Goal: Information Seeking & Learning: Learn about a topic

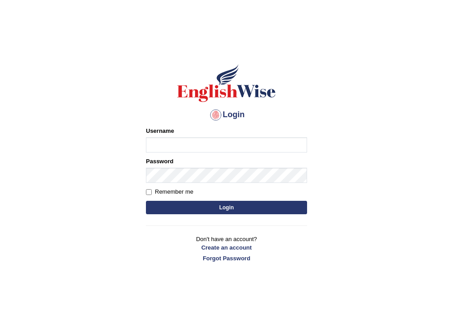
click at [168, 66] on h1 at bounding box center [226, 83] width 161 height 40
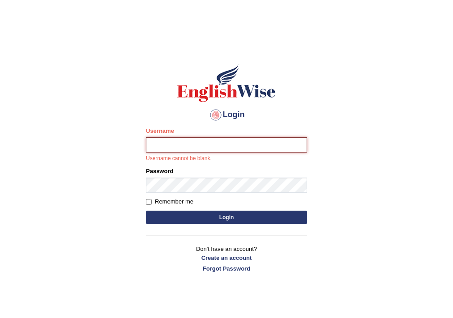
click at [238, 139] on input "Username" at bounding box center [226, 144] width 161 height 15
click at [238, 139] on input "[PERSON_NAME]" at bounding box center [226, 144] width 161 height 15
type input "Silvia9"
click at [191, 220] on button "Login" at bounding box center [226, 217] width 161 height 13
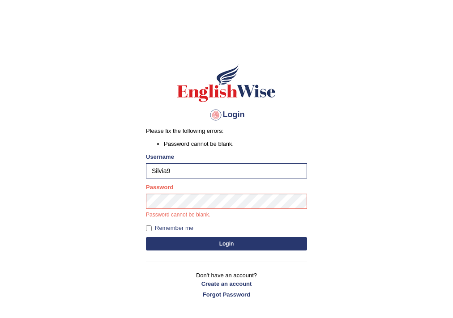
click at [172, 190] on label "Password" at bounding box center [159, 187] width 27 height 8
click at [188, 244] on button "Login" at bounding box center [226, 243] width 161 height 13
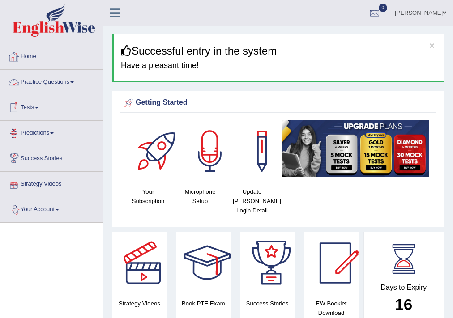
click at [19, 76] on div at bounding box center [13, 82] width 13 height 13
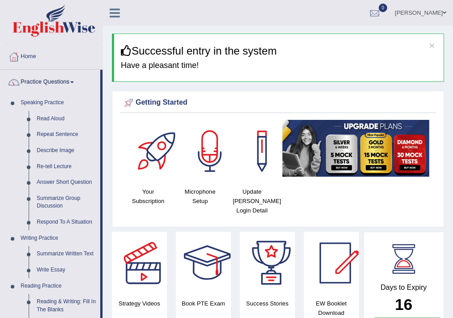
click at [397, 96] on div "Getting Started" at bounding box center [278, 104] width 316 height 17
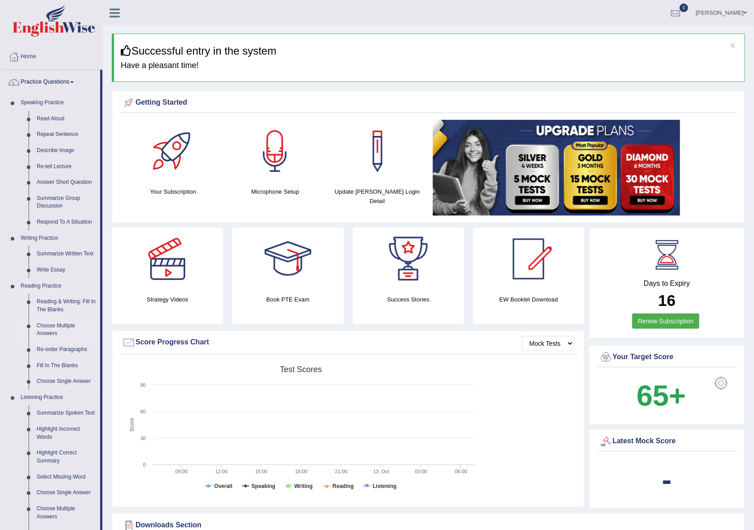
scroll to position [59, 0]
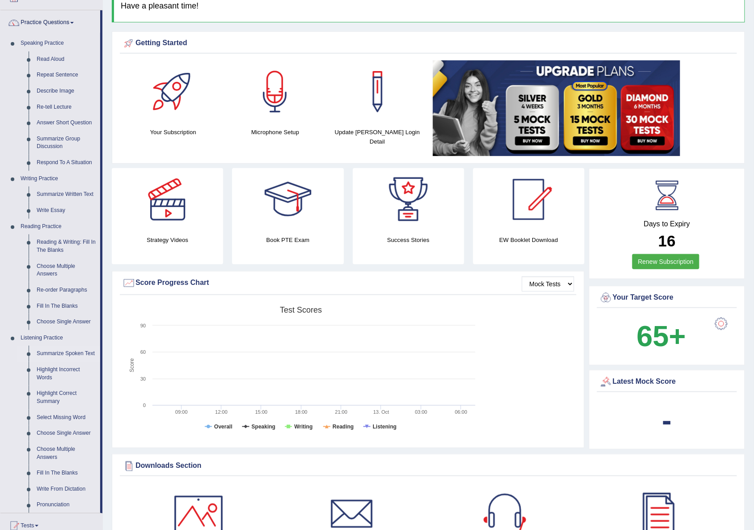
click at [63, 318] on link "Summarize Spoken Text" at bounding box center [67, 354] width 68 height 16
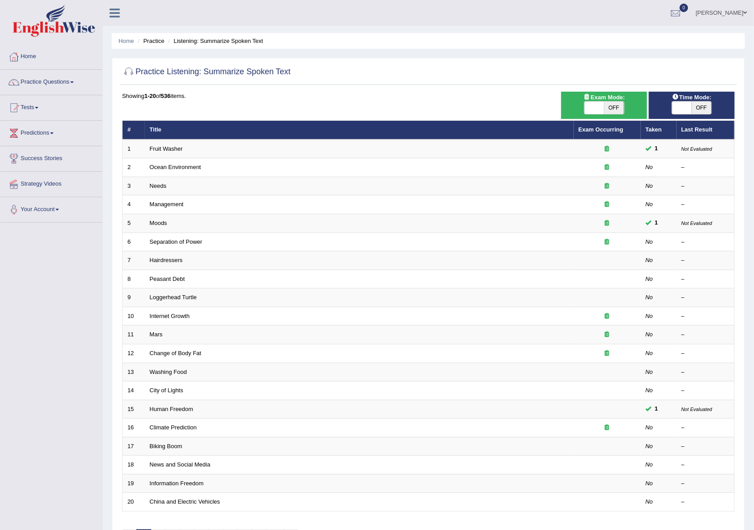
click at [615, 114] on div "ON OFF" at bounding box center [604, 107] width 41 height 13
click at [610, 106] on span "OFF" at bounding box center [614, 108] width 20 height 13
checkbox input "true"
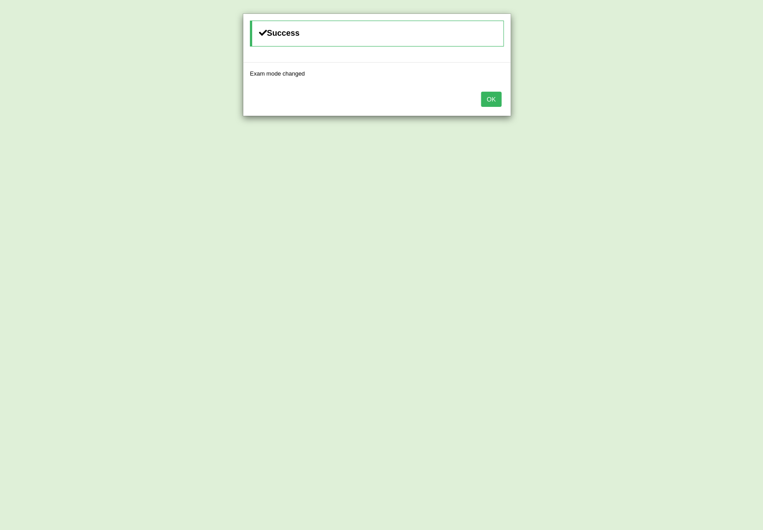
click at [496, 98] on button "OK" at bounding box center [491, 99] width 21 height 15
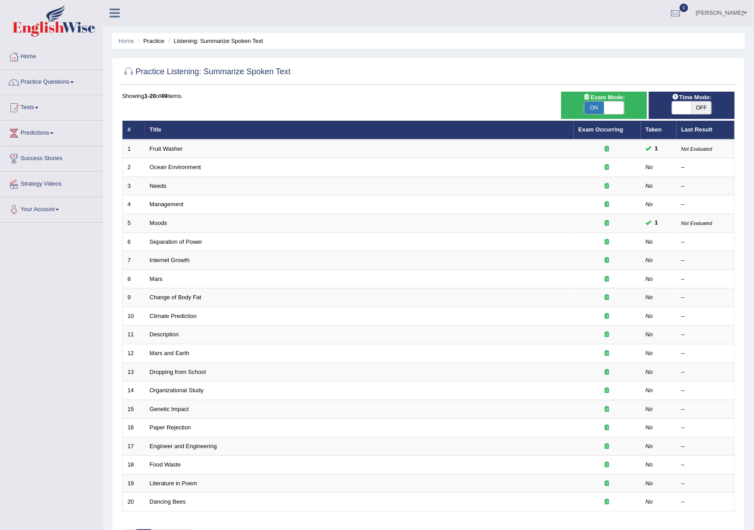
click at [699, 110] on span "OFF" at bounding box center [702, 108] width 20 height 13
checkbox input "true"
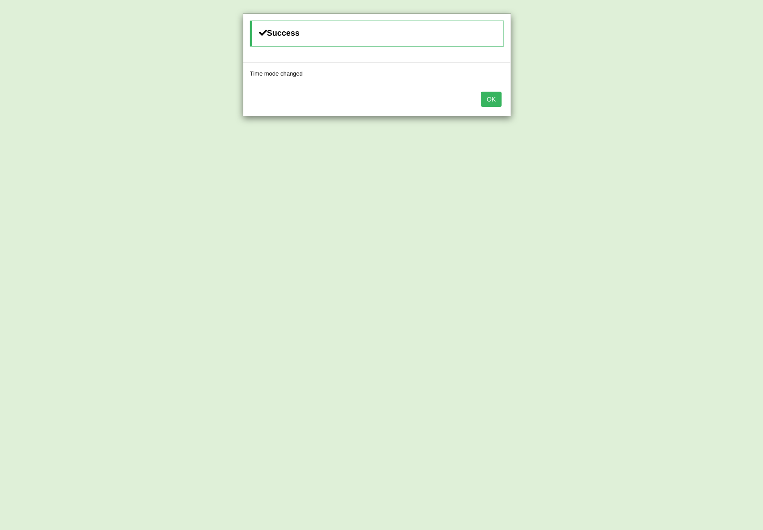
click at [486, 93] on button "OK" at bounding box center [491, 99] width 21 height 15
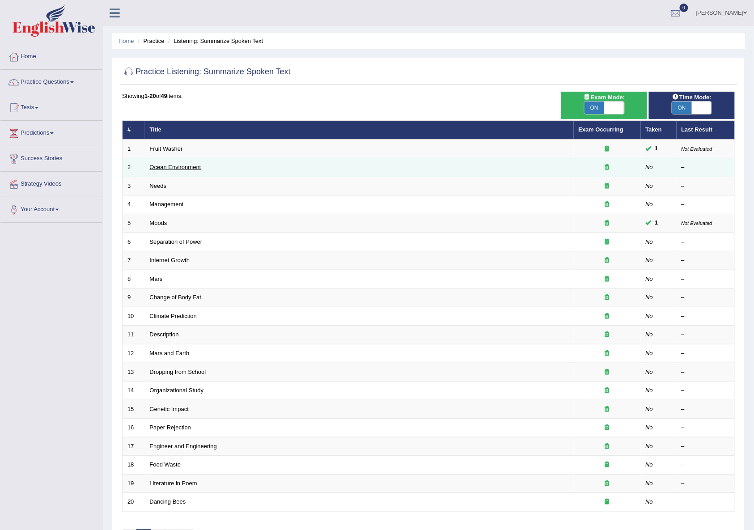
click at [157, 167] on link "Ocean Environment" at bounding box center [175, 167] width 51 height 7
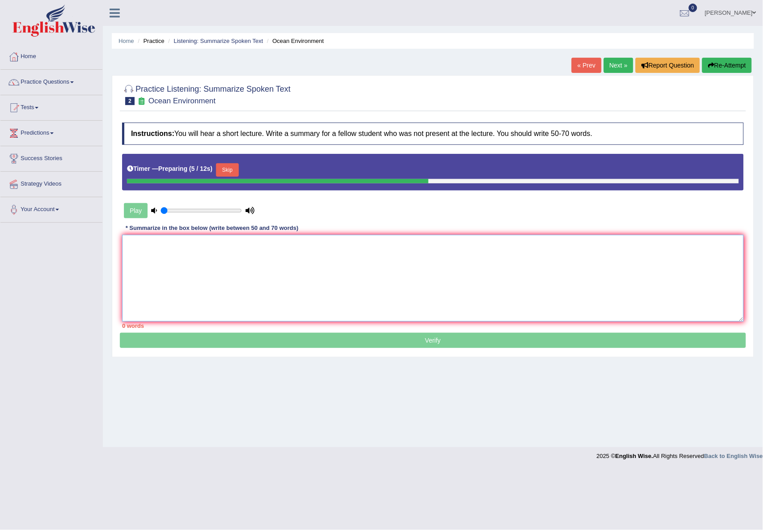
click at [214, 264] on textarea at bounding box center [433, 278] width 622 height 87
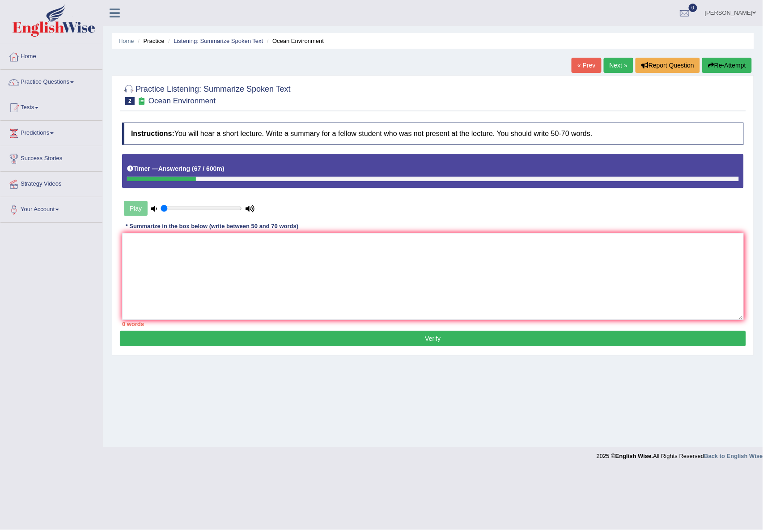
click at [721, 65] on button "Re-Attempt" at bounding box center [727, 65] width 50 height 15
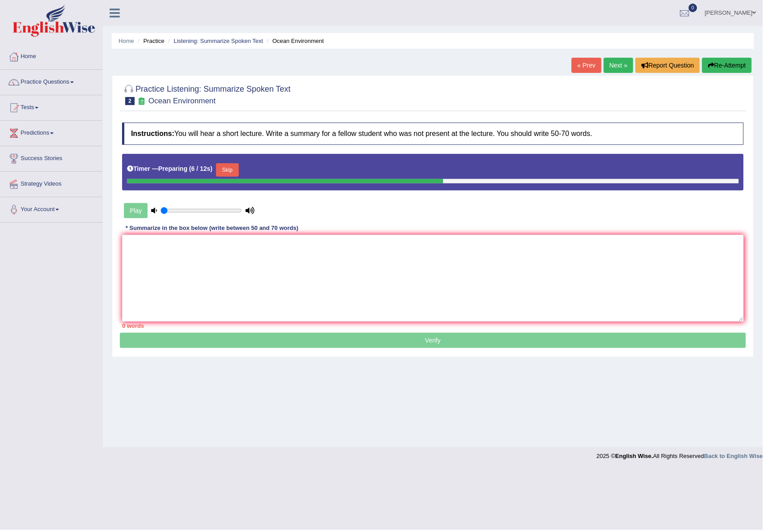
click at [236, 174] on button "Skip" at bounding box center [227, 169] width 22 height 13
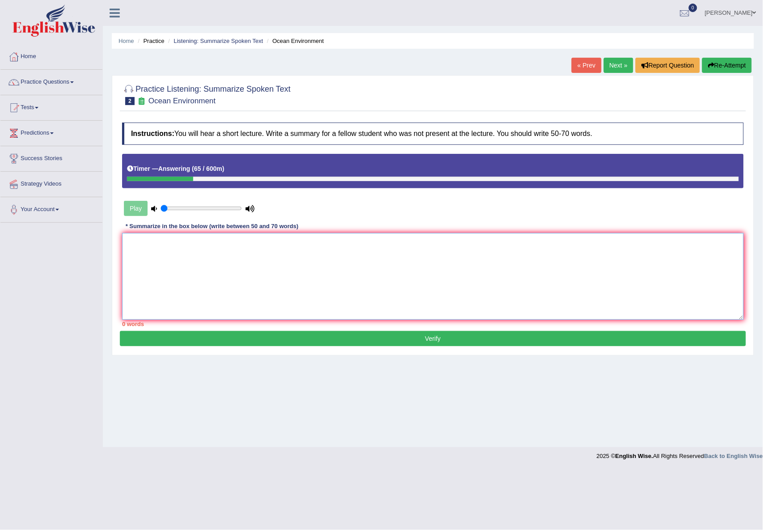
click at [217, 275] on textarea at bounding box center [433, 276] width 622 height 87
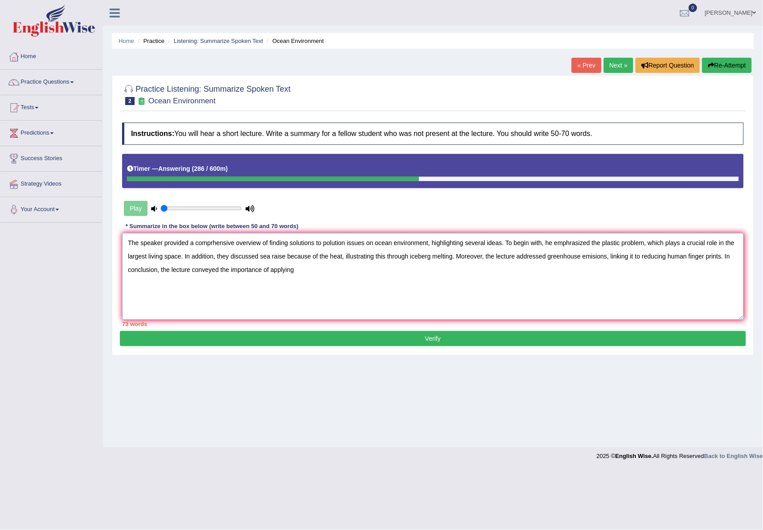
click at [267, 244] on textarea "The speaker provided a comprhensive overview of finding solutions to polution i…" at bounding box center [433, 276] width 622 height 87
click at [276, 244] on textarea "The speaker provided a comprhensive overview of finding solutions to polution i…" at bounding box center [433, 276] width 622 height 87
click at [307, 242] on textarea "The speaker provided a comprhensive overview of solutions to polution issues on…" at bounding box center [433, 276] width 622 height 87
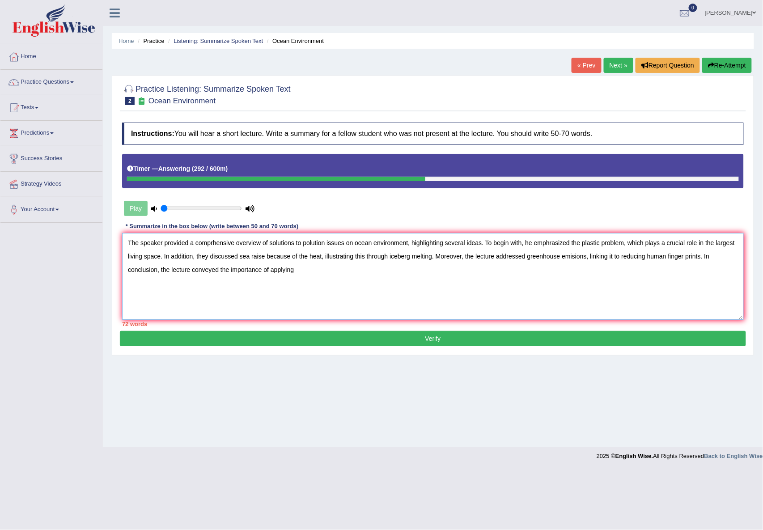
click at [307, 242] on textarea "The speaker provided a comprhensive overview of solutions to polution issues on…" at bounding box center [433, 276] width 622 height 87
click at [276, 244] on textarea "The speaker provided a comprhensive overview of solutions to polution issues on…" at bounding box center [433, 276] width 622 height 87
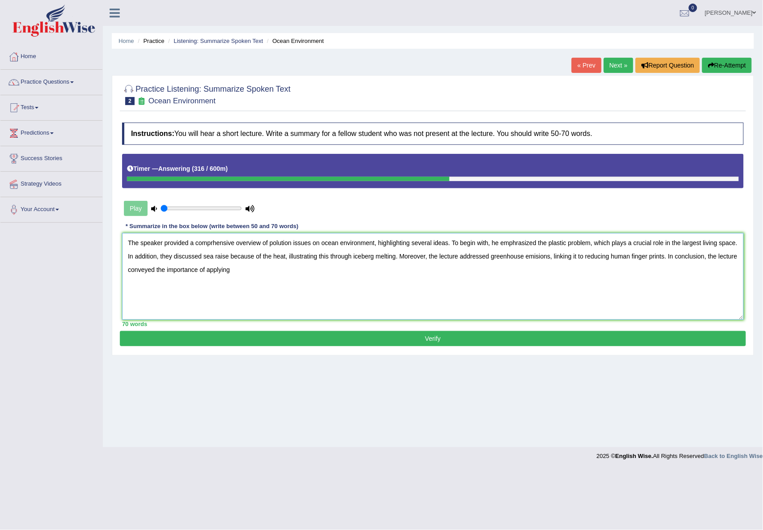
click at [166, 256] on textarea "The speaker provided a comprhensive overview of polution issues on ocean enviro…" at bounding box center [433, 276] width 622 height 87
click at [217, 256] on textarea "The speaker provided a comprhensive overview of polution issues on ocean enviro…" at bounding box center [433, 276] width 622 height 87
click at [237, 258] on textarea "The speaker provided a comprhensive overview of polution issues on ocean enviro…" at bounding box center [433, 276] width 622 height 87
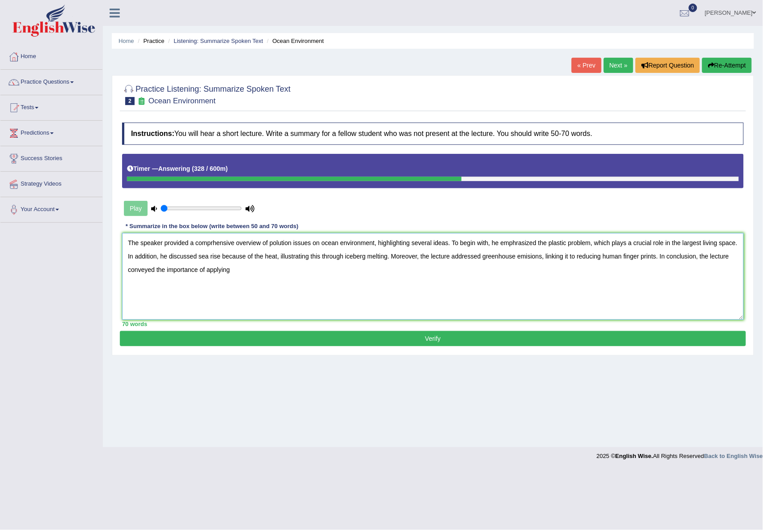
click at [237, 258] on textarea "The speaker provided a comprhensive overview of polution issues on ocean enviro…" at bounding box center [433, 276] width 622 height 87
click at [479, 267] on textarea "The speaker provided a comprhensive overview of polution issues on ocean enviro…" at bounding box center [433, 276] width 622 height 87
type textarea "The speaker provided a comprhensive overview of polution issues on ocean enviro…"
click at [474, 342] on button "Verify" at bounding box center [433, 338] width 626 height 15
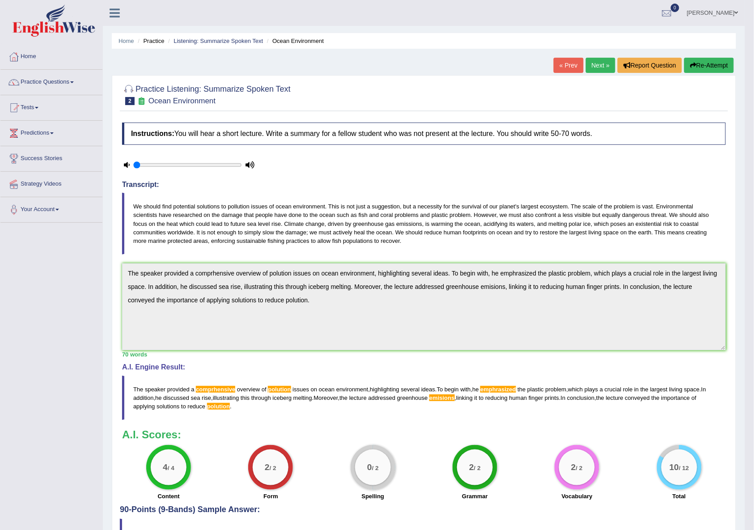
click at [369, 482] on div "0 / 2" at bounding box center [373, 467] width 36 height 36
click at [208, 387] on span "comprhensive" at bounding box center [215, 389] width 39 height 7
click at [120, 273] on div "Instructions: You will hear a short lecture. Write a summary for a fellow stude…" at bounding box center [424, 311] width 608 height 387
click at [696, 70] on button "Re-Attempt" at bounding box center [709, 65] width 50 height 15
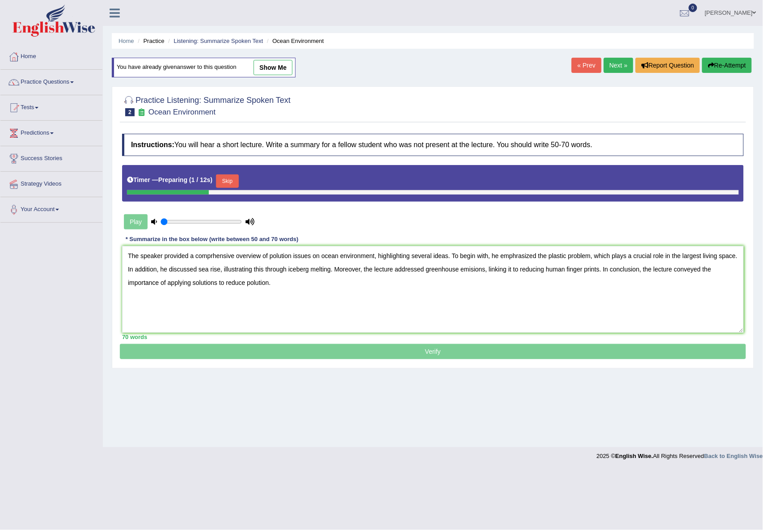
click at [220, 252] on textarea "The speaker provided a comprhensive overview of polution issues on ocean enviro…" at bounding box center [433, 289] width 622 height 87
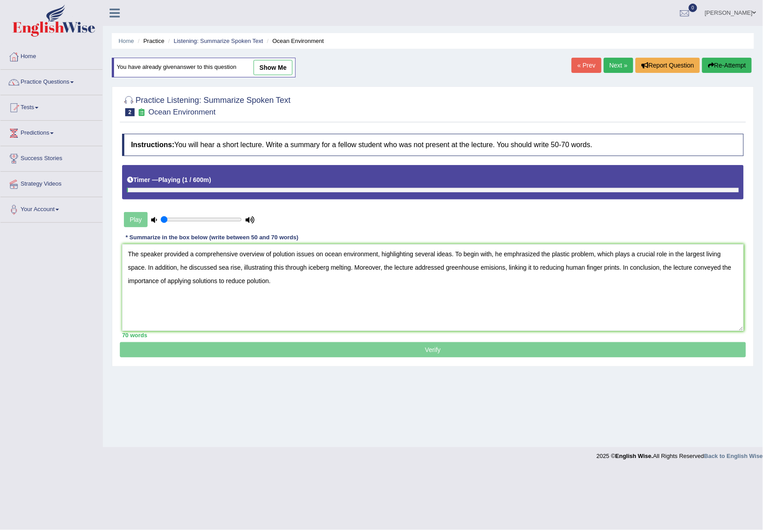
click at [322, 256] on textarea "The speaker provided a comprehensive overview of polution issues on ocean envir…" at bounding box center [433, 287] width 622 height 87
click at [376, 258] on textarea "The speaker provided a comprehensive overview of polution issues on ocean envir…" at bounding box center [433, 287] width 622 height 87
click at [391, 258] on textarea "The speaker provided a comprehensive overview of polution issues on ocean envir…" at bounding box center [433, 287] width 622 height 87
click at [507, 256] on textarea "The speaker provided a comprehensive overview of polution issues on ocean envir…" at bounding box center [433, 287] width 622 height 87
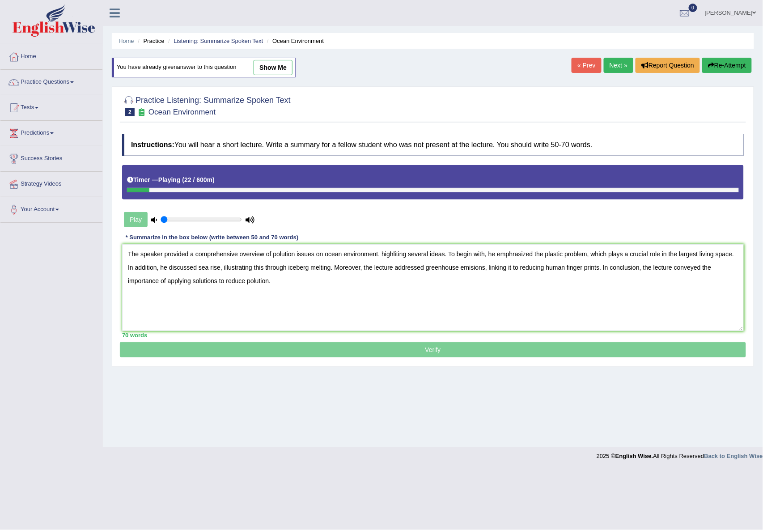
click at [503, 256] on textarea "The speaker provided a comprehensive overview of polution issues on ocean envir…" at bounding box center [433, 287] width 622 height 87
click at [514, 256] on textarea "The speaker provided a comprehensive overview of polution issues on ocean envir…" at bounding box center [433, 287] width 622 height 87
click at [603, 254] on textarea "The speaker provided a comprehensive overview of polution issues on ocean envir…" at bounding box center [433, 287] width 622 height 87
click at [687, 256] on textarea "The speaker provided a comprehensive overview of polution issues on ocean envir…" at bounding box center [433, 287] width 622 height 87
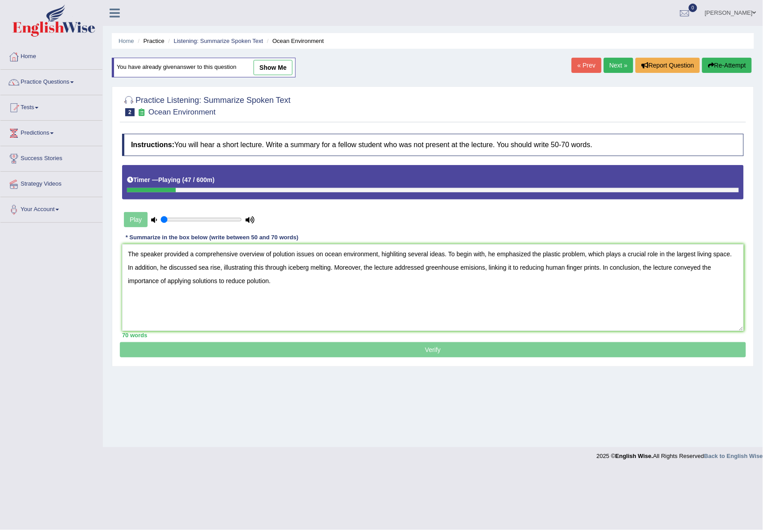
click at [730, 256] on textarea "The speaker provided a comprehensive overview of polution issues on ocean envir…" at bounding box center [433, 287] width 622 height 87
click at [184, 271] on textarea "The speaker provided a comprehensive overview of polution issues on ocean envir…" at bounding box center [433, 287] width 622 height 87
click at [201, 269] on textarea "The speaker provided a comprehensive overview of polution issues on ocean envir…" at bounding box center [433, 287] width 622 height 87
click at [196, 266] on textarea "The speaker provided a comprehensive overview of polution issues on ocean envir…" at bounding box center [433, 287] width 622 height 87
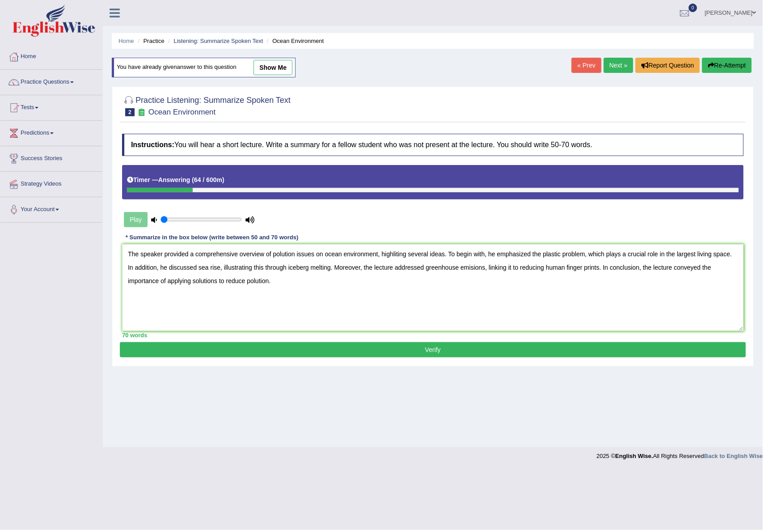
click at [216, 269] on textarea "The speaker provided a comprehensive overview of polution issues on ocean envir…" at bounding box center [433, 287] width 622 height 87
click at [228, 269] on textarea "The speaker provided a comprehensive overview of polution issues on ocean envir…" at bounding box center [433, 287] width 622 height 87
click at [296, 267] on textarea "The speaker provided a comprehensive overview of polution issues on ocean envir…" at bounding box center [433, 287] width 622 height 87
click at [369, 265] on textarea "The speaker provided a comprehensive overview of polution issues on ocean envir…" at bounding box center [433, 287] width 622 height 87
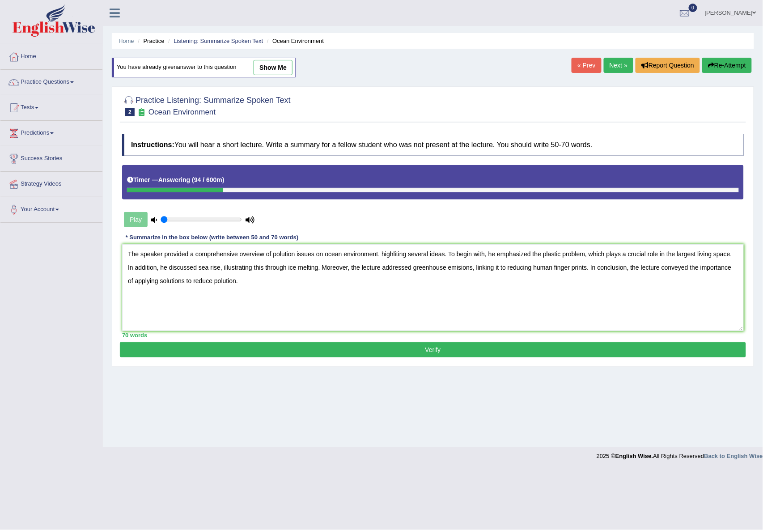
click at [430, 267] on textarea "The speaker provided a comprehensive overview of polution issues on ocean envir…" at bounding box center [433, 287] width 622 height 87
click at [460, 265] on textarea "The speaker provided a comprehensive overview of polution issues on ocean envir…" at bounding box center [433, 287] width 622 height 87
click at [678, 270] on textarea "The speaker provided a comprehensive overview of polution issues on ocean envir…" at bounding box center [433, 287] width 622 height 87
type textarea "The speaker provided a comprehensive overview of polution issues on ocean envir…"
click at [215, 352] on button "Verify" at bounding box center [433, 349] width 626 height 15
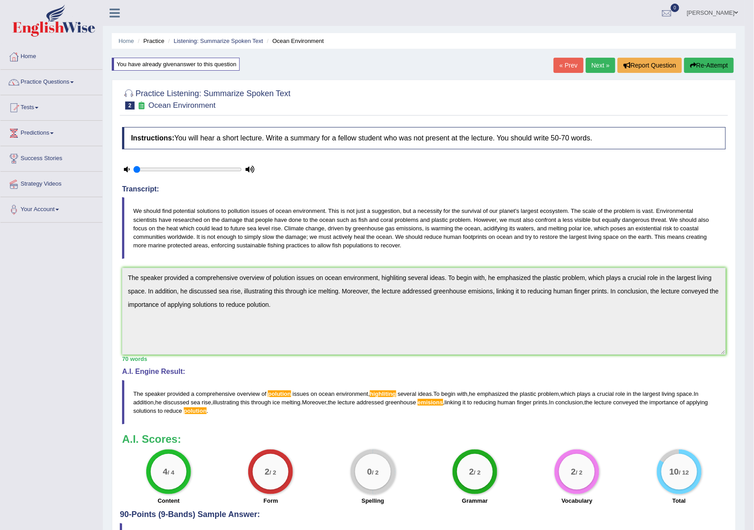
click at [283, 396] on span "polution" at bounding box center [279, 393] width 23 height 7
click at [75, 274] on div "Toggle navigation Home Practice Questions Speaking Practice Read Aloud Repeat S…" at bounding box center [372, 294] width 745 height 589
click at [720, 70] on button "Re-Attempt" at bounding box center [709, 65] width 50 height 15
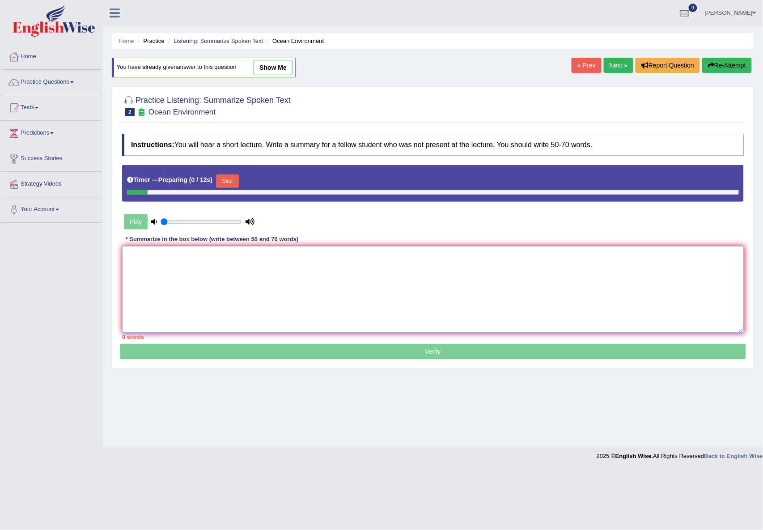
click at [135, 279] on textarea at bounding box center [433, 289] width 622 height 87
paste textarea "The speaker provided a comprehensive overview of polution issues on ocean envir…"
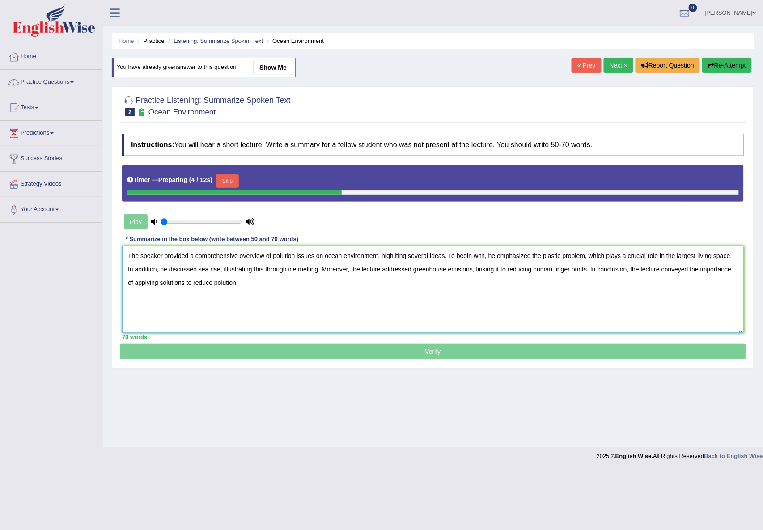
click at [283, 256] on textarea "The speaker provided a comprehensive overview of polution issues on ocean envir…" at bounding box center [433, 289] width 622 height 87
click at [223, 283] on textarea "The speaker provided a comprehensive overview of pollution issues on ocean envi…" at bounding box center [433, 289] width 622 height 87
click at [272, 296] on textarea "The speaker provided a comprehensive overview of pollution issues on ocean envi…" at bounding box center [433, 289] width 622 height 87
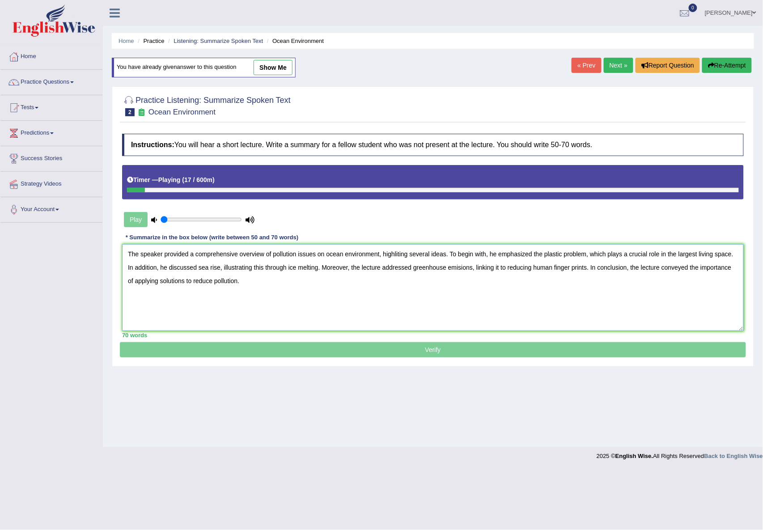
drag, startPoint x: 272, startPoint y: 255, endPoint x: 326, endPoint y: 257, distance: 53.3
click at [326, 257] on textarea "The speaker provided a comprehensive overview of pollution issues on ocean envi…" at bounding box center [433, 287] width 622 height 87
click at [411, 256] on textarea "The speaker provided a comprehensive overview of the ocean environment, highlit…" at bounding box center [433, 287] width 622 height 87
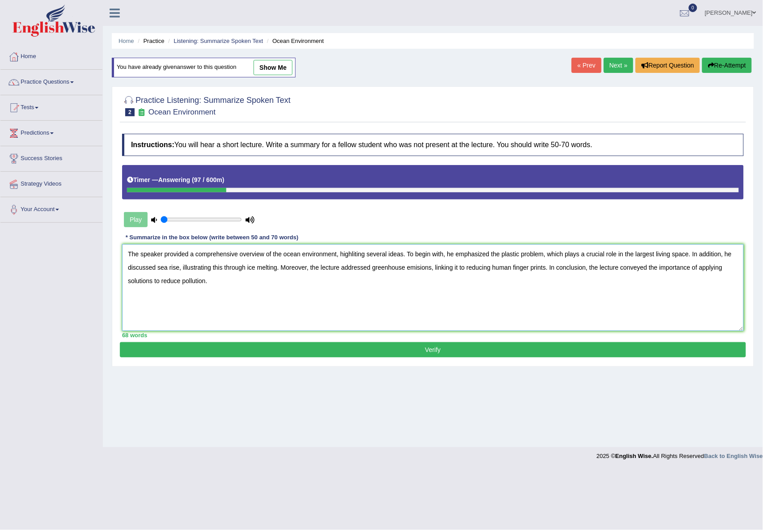
click at [347, 253] on textarea "The speaker provided a comprehensive overview of the ocean environment, highlit…" at bounding box center [433, 287] width 622 height 87
paste textarea "ghting"
type textarea "The speaker provided a comprehensive overview of the ocean environment, highlig…"
click at [367, 354] on button "Verify" at bounding box center [433, 349] width 626 height 15
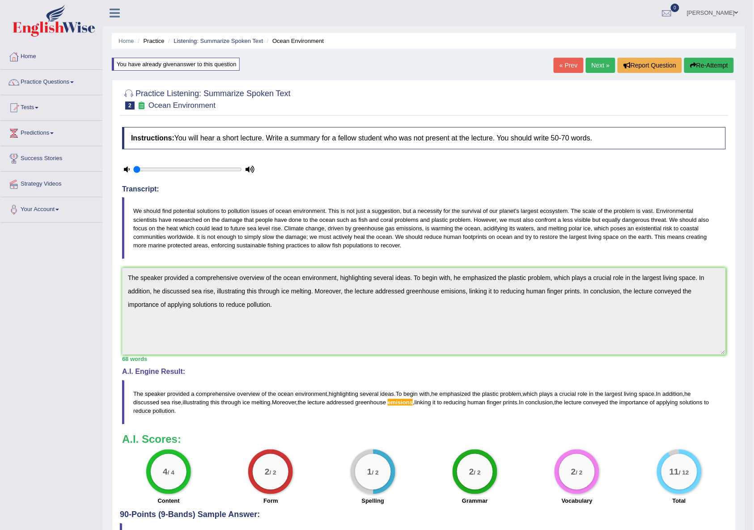
click at [411, 405] on span "emisions" at bounding box center [400, 402] width 25 height 7
click at [121, 268] on div "Instructions: You will hear a short lecture. Write a summary for a fellow stude…" at bounding box center [424, 316] width 608 height 387
click at [704, 65] on button "Re-Attempt" at bounding box center [709, 65] width 50 height 15
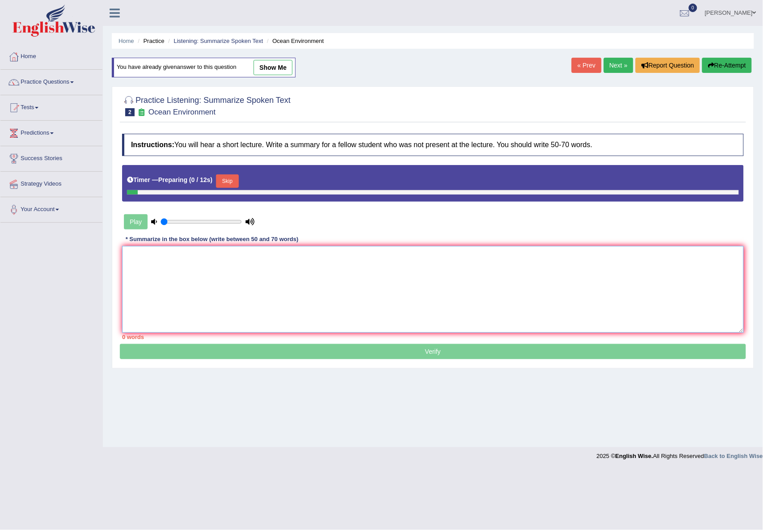
click at [247, 295] on textarea at bounding box center [433, 289] width 622 height 87
paste textarea "The speaker provided a comprehensive overview of the ocean environment, highlig…"
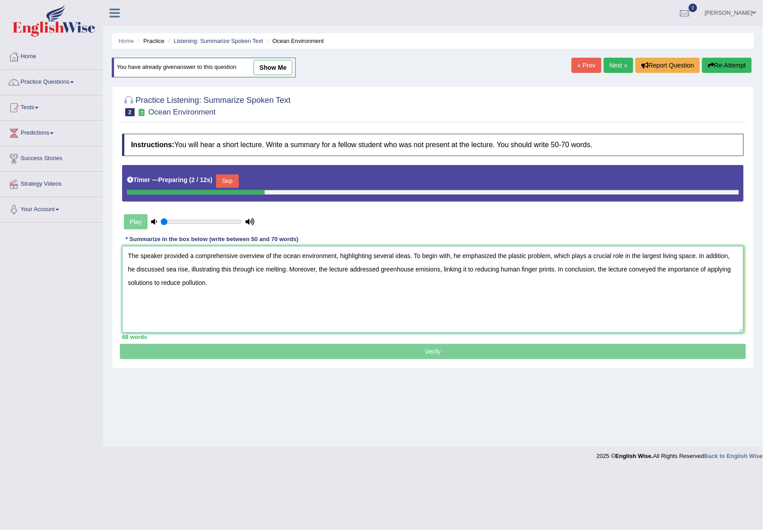
click at [426, 272] on textarea "The speaker provided a comprehensive overview of the ocean environment, highlig…" at bounding box center [433, 289] width 622 height 87
click at [403, 310] on textarea "The speaker provided a comprehensive overview of the ocean environment, highlig…" at bounding box center [433, 289] width 622 height 87
click at [226, 177] on button "Skip" at bounding box center [227, 180] width 22 height 13
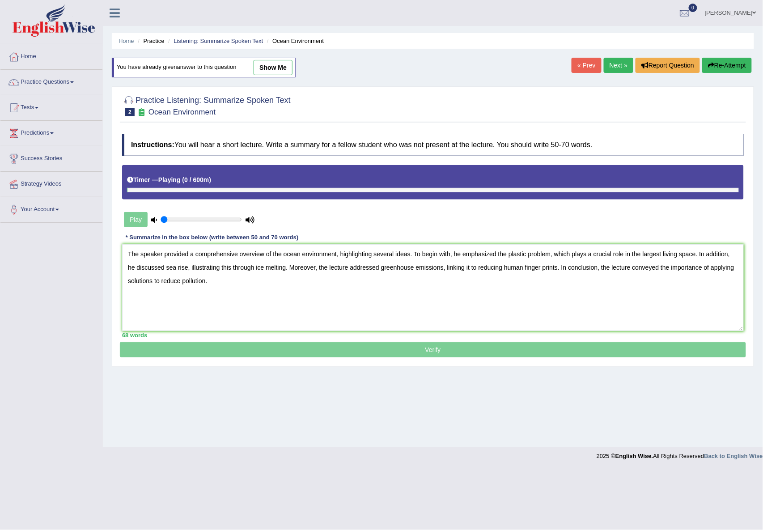
click at [300, 350] on p "Verify" at bounding box center [433, 242] width 626 height 230
click at [181, 279] on textarea "The speaker provided a comprehensive overview of the ocean environment, highlig…" at bounding box center [433, 287] width 622 height 87
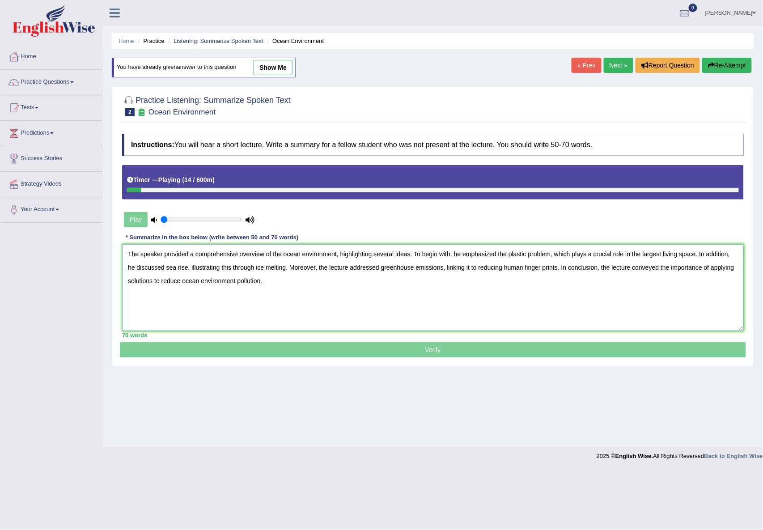
click at [283, 274] on textarea "The speaker provided a comprehensive overview of the ocean environment, highlig…" at bounding box center [433, 287] width 622 height 87
click at [309, 331] on textarea "The speaker provided a comprehensive overview of the ocean environment, highlig…" at bounding box center [433, 287] width 622 height 87
type textarea "The speaker provided a comprehensive overview of the ocean environment, highlig…"
click at [237, 181] on div "Timer — Playing ( 15 / 600m )" at bounding box center [433, 180] width 612 height 16
click at [226, 192] on div at bounding box center [433, 190] width 612 height 4
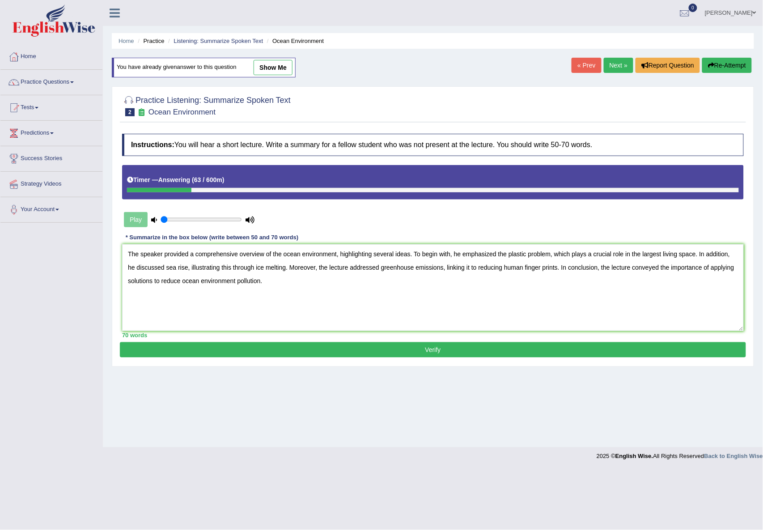
click at [391, 355] on button "Verify" at bounding box center [433, 349] width 626 height 15
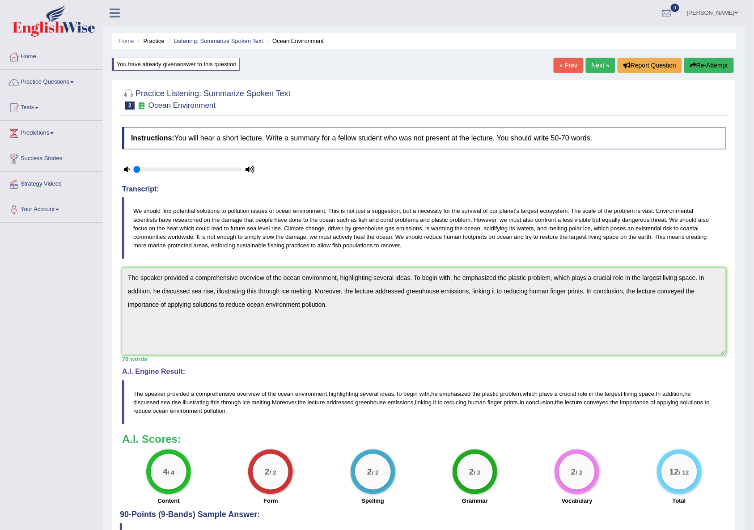
click at [598, 68] on link "Next »" at bounding box center [601, 65] width 30 height 15
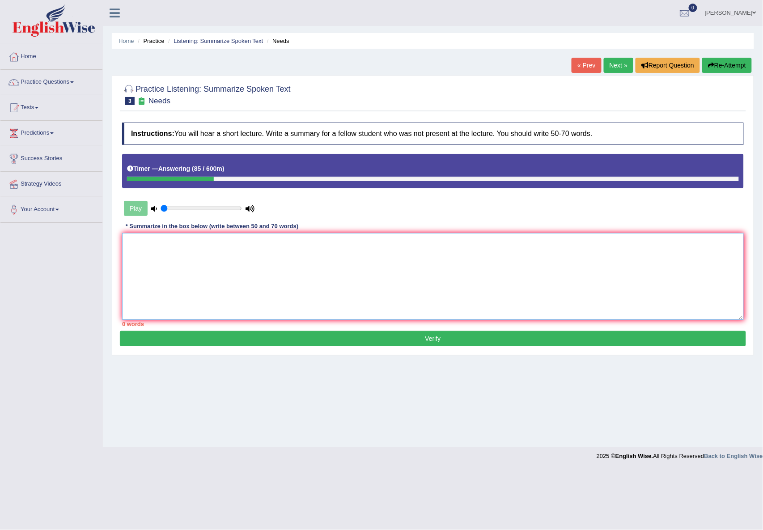
click at [594, 289] on textarea at bounding box center [433, 276] width 622 height 87
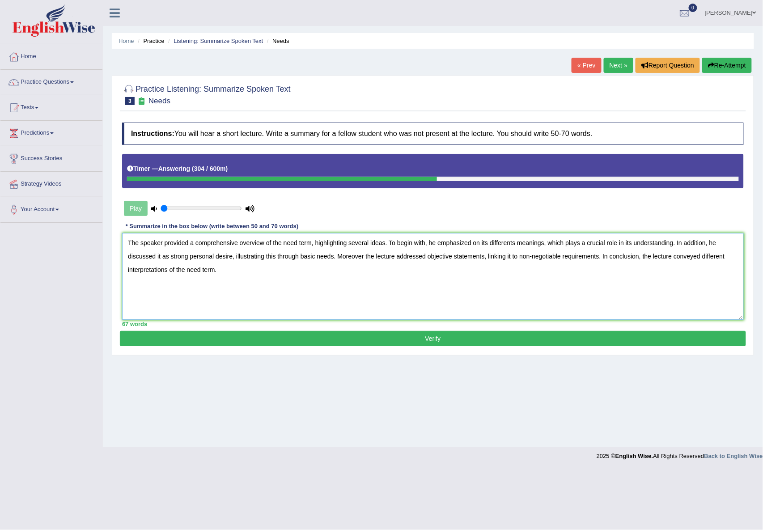
click at [626, 242] on textarea "The speaker provided a comprehensive overview of the need term, highlighting se…" at bounding box center [433, 276] width 622 height 87
click at [657, 242] on textarea "The speaker provided a comprehensive overview of the need term, highlighting se…" at bounding box center [433, 276] width 622 height 87
type textarea "The speaker provided a comprehensive overview of the need term, highlighting se…"
click at [338, 340] on button "Verify" at bounding box center [433, 338] width 626 height 15
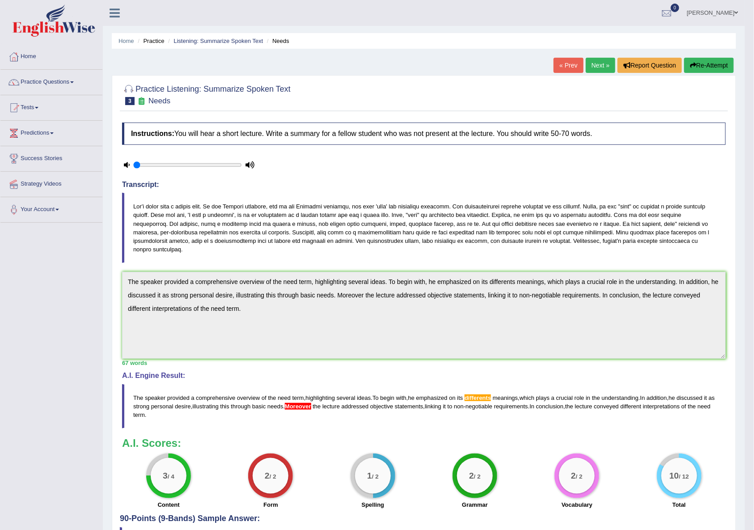
click at [110, 271] on div "Home Practice Listening: Summarize Spoken Text Needs « Prev Next » Report Quest…" at bounding box center [424, 288] width 642 height 576
click at [702, 60] on button "Re-Attempt" at bounding box center [709, 65] width 50 height 15
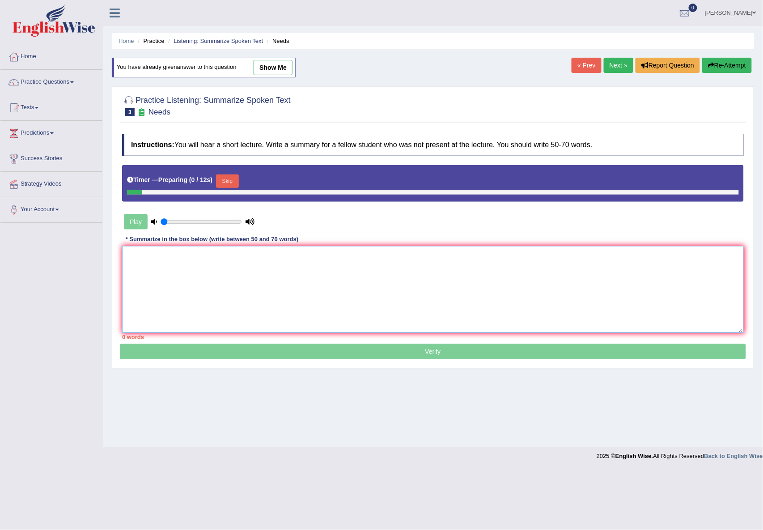
click at [158, 276] on textarea at bounding box center [433, 289] width 622 height 87
paste textarea "The speaker provided a comprehensive overview of the need term, highlighting se…"
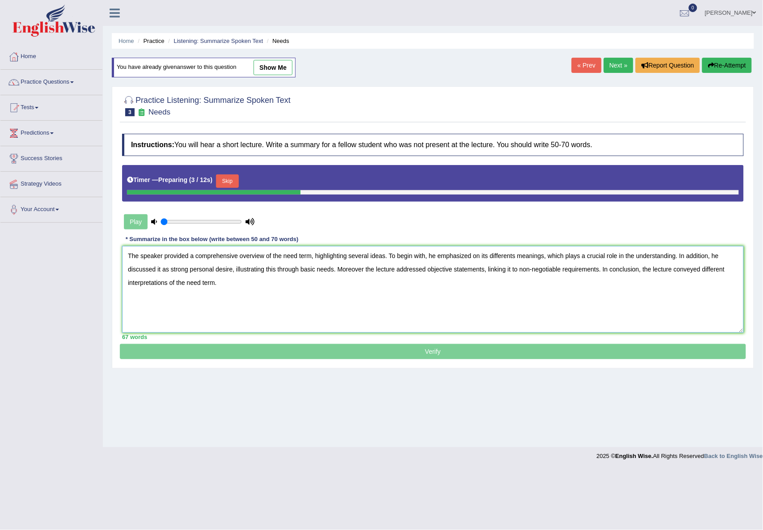
click at [363, 269] on textarea "The speaker provided a comprehensive overview of the need term, highlighting se…" at bounding box center [433, 289] width 622 height 87
click at [504, 258] on textarea "The speaker provided a comprehensive overview of the need term, highlighting se…" at bounding box center [433, 289] width 622 height 87
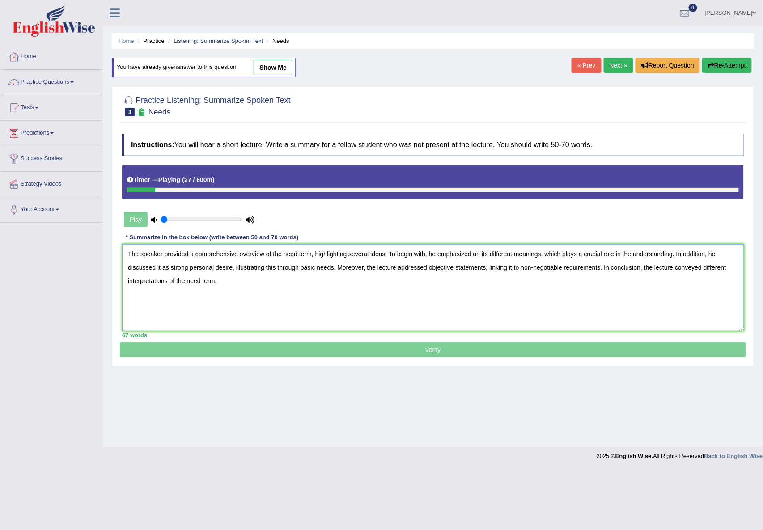
click at [527, 253] on textarea "The speaker provided a comprehensive overview of the need term, highlighting se…" at bounding box center [433, 287] width 622 height 87
click at [539, 254] on textarea "The speaker provided a comprehensive overview of the need term, highlighting se…" at bounding box center [433, 287] width 622 height 87
click at [538, 254] on textarea "The speaker provided a comprehensive overview of the need term, highlighting se…" at bounding box center [433, 287] width 622 height 87
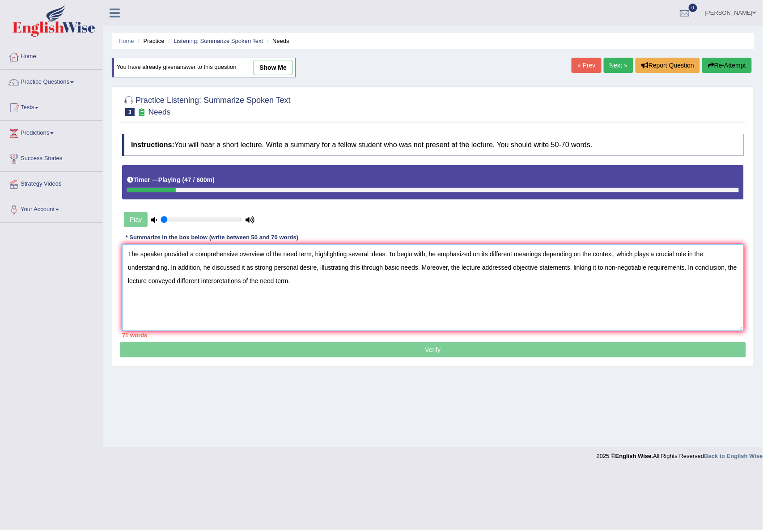
click at [704, 256] on textarea "The speaker provided a comprehensive overview of the need term, highlighting se…" at bounding box center [433, 287] width 622 height 87
click at [696, 253] on textarea "The speaker provided a comprehensive overview of the need term, highlighting se…" at bounding box center [433, 287] width 622 height 87
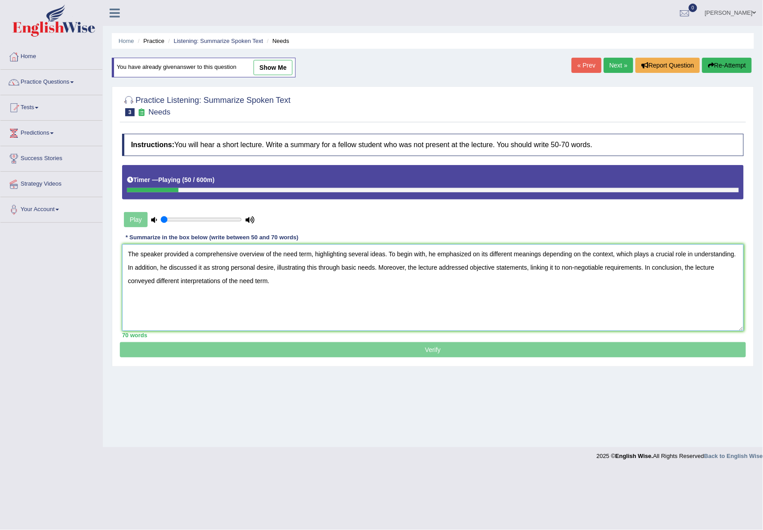
click at [658, 299] on textarea "The speaker provided a comprehensive overview of the need term, highlighting se…" at bounding box center [433, 287] width 622 height 87
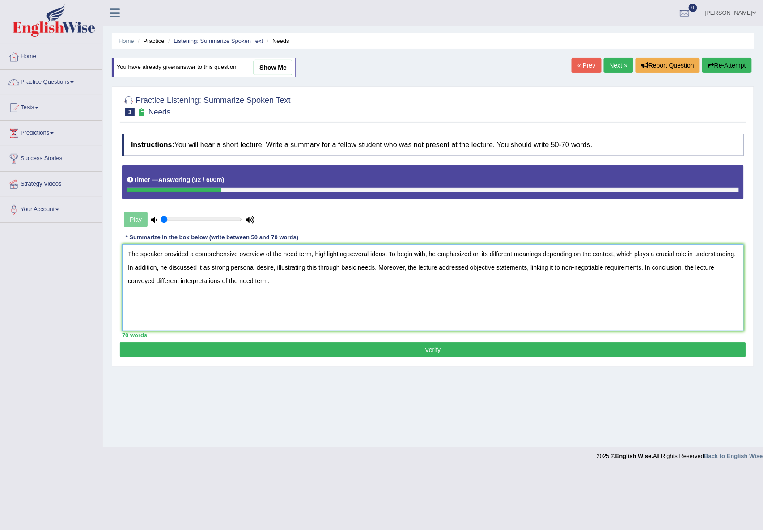
type textarea "The speaker provided a comprehensive overview of the need term, highlighting se…"
click at [401, 352] on button "Verify" at bounding box center [433, 349] width 626 height 15
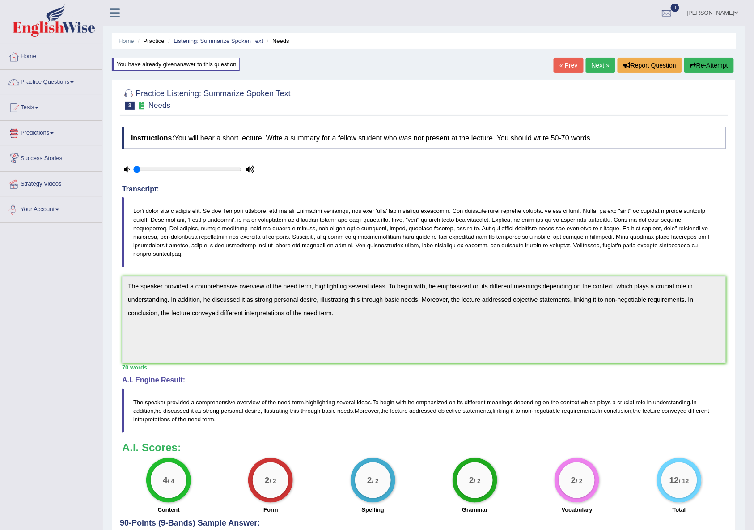
click at [38, 100] on link "Tests" at bounding box center [51, 106] width 102 height 22
click at [38, 85] on link "Practice Questions" at bounding box center [51, 81] width 102 height 22
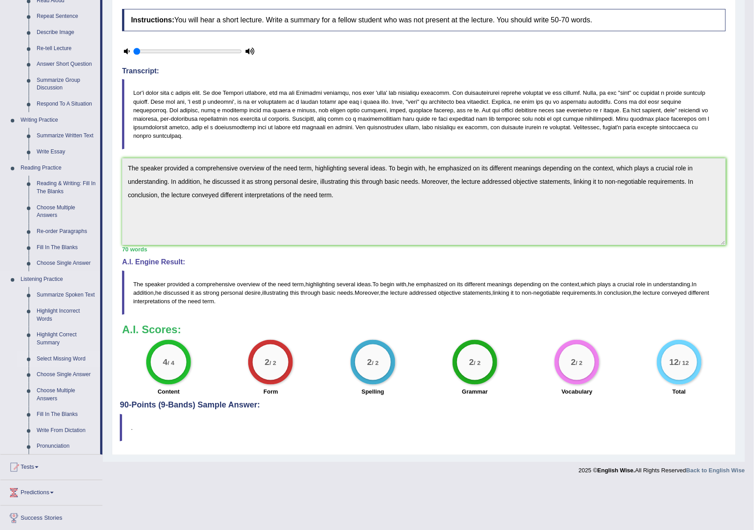
scroll to position [119, 0]
click at [51, 311] on link "Highlight Incorrect Words" at bounding box center [67, 314] width 68 height 24
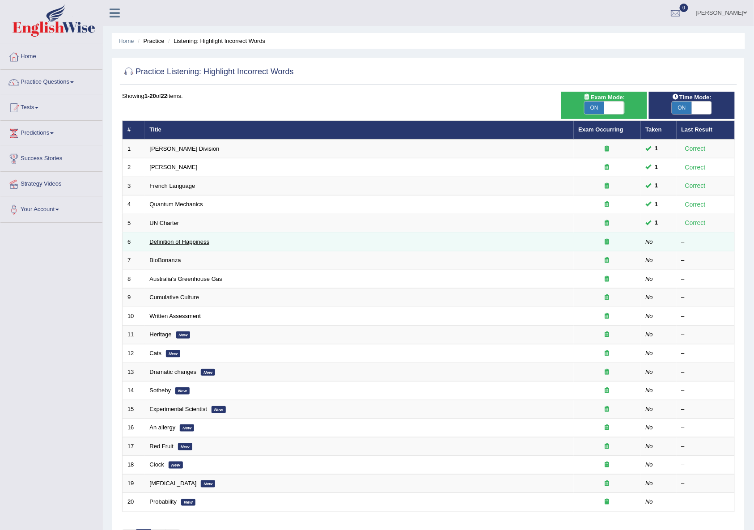
click at [170, 244] on link "Definition of Happiness" at bounding box center [180, 241] width 60 height 7
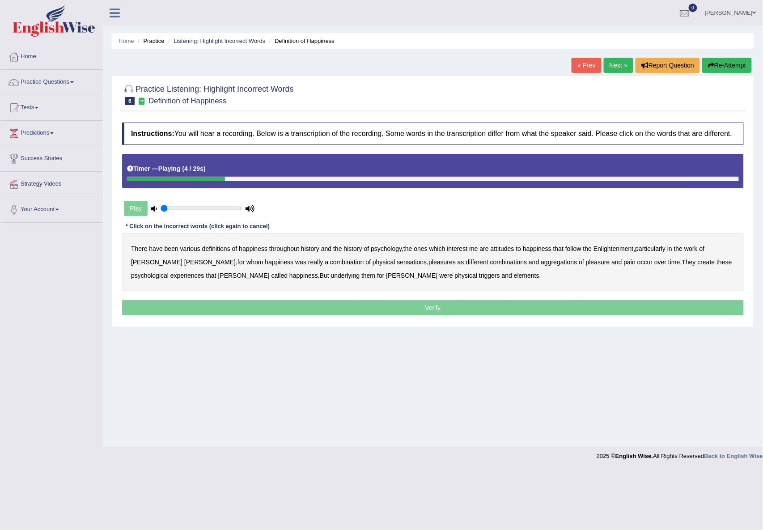
click at [380, 251] on b "psychology" at bounding box center [386, 248] width 31 height 7
click at [504, 251] on b "attitudes" at bounding box center [503, 248] width 24 height 7
click at [397, 265] on b "sensations" at bounding box center [412, 262] width 30 height 7
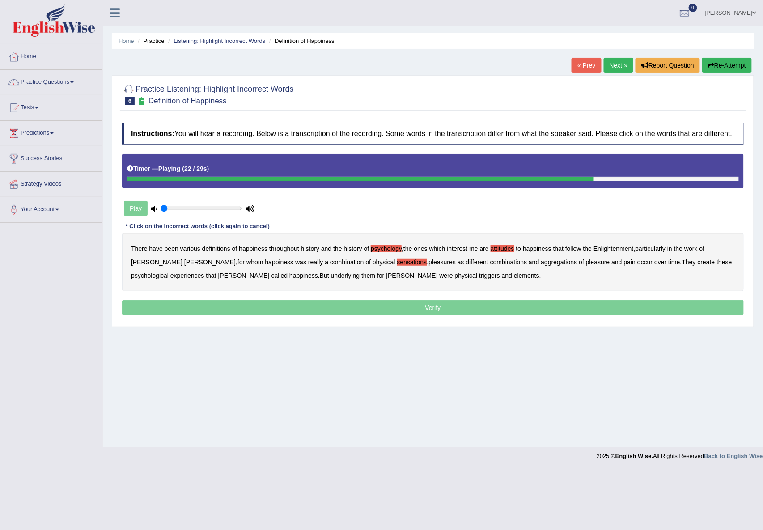
click at [698, 262] on b "create" at bounding box center [706, 262] width 17 height 7
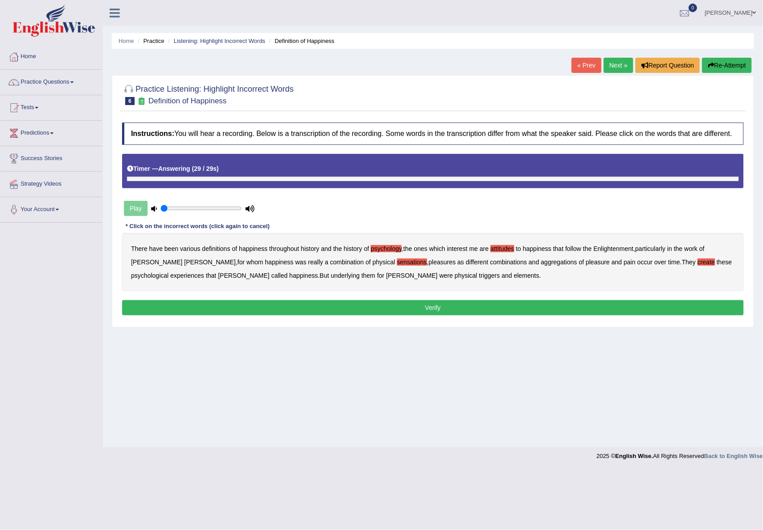
click at [514, 278] on b "elements" at bounding box center [526, 275] width 25 height 7
click at [403, 310] on button "Verify" at bounding box center [433, 307] width 622 height 15
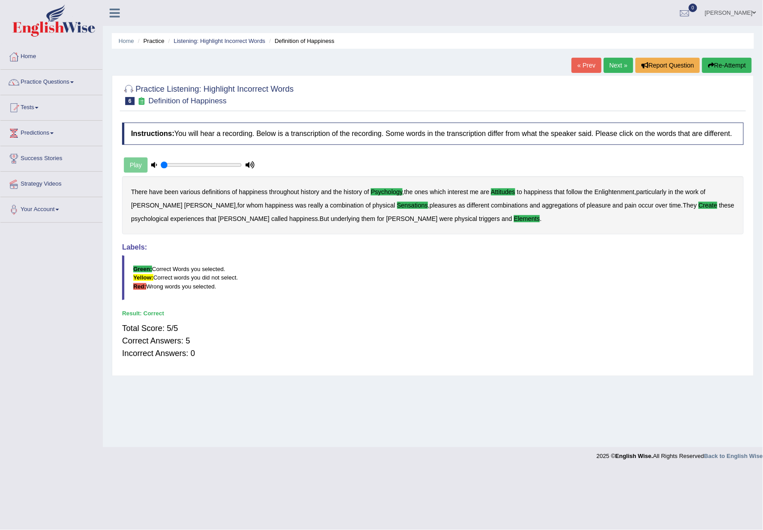
click at [623, 70] on link "Next »" at bounding box center [619, 65] width 30 height 15
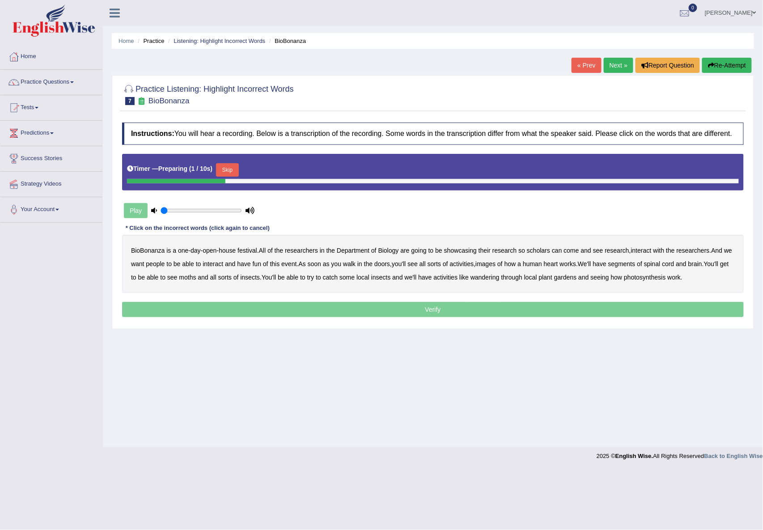
click at [224, 167] on button "Skip" at bounding box center [227, 169] width 22 height 13
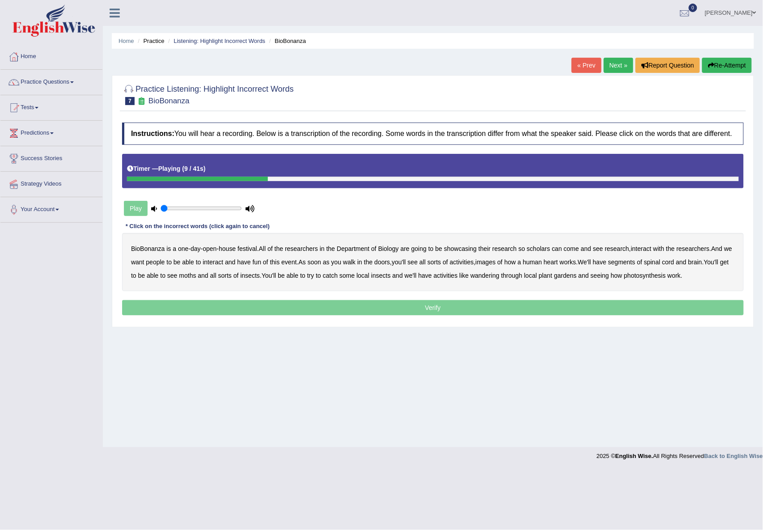
click at [541, 249] on b "scholars" at bounding box center [538, 248] width 23 height 7
click at [496, 263] on b "images" at bounding box center [485, 262] width 20 height 7
click at [636, 263] on b "segments" at bounding box center [621, 262] width 27 height 7
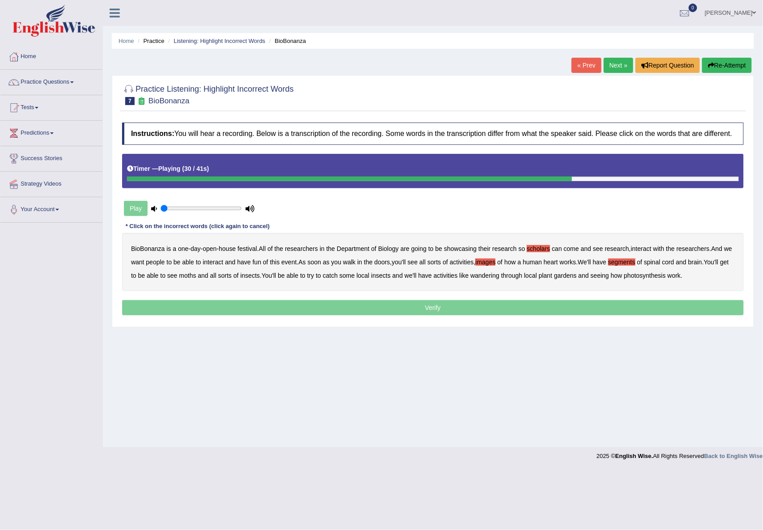
click at [196, 277] on b "moths" at bounding box center [187, 275] width 17 height 7
click at [500, 275] on b "wandering" at bounding box center [485, 275] width 29 height 7
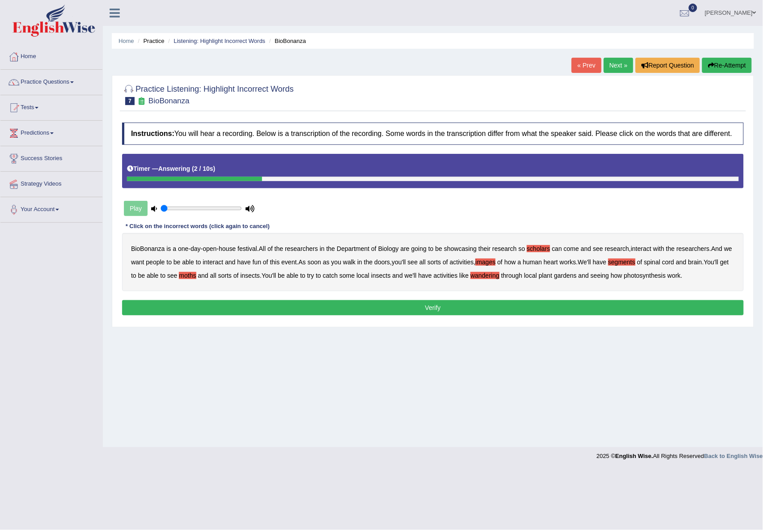
click at [618, 308] on button "Verify" at bounding box center [433, 307] width 622 height 15
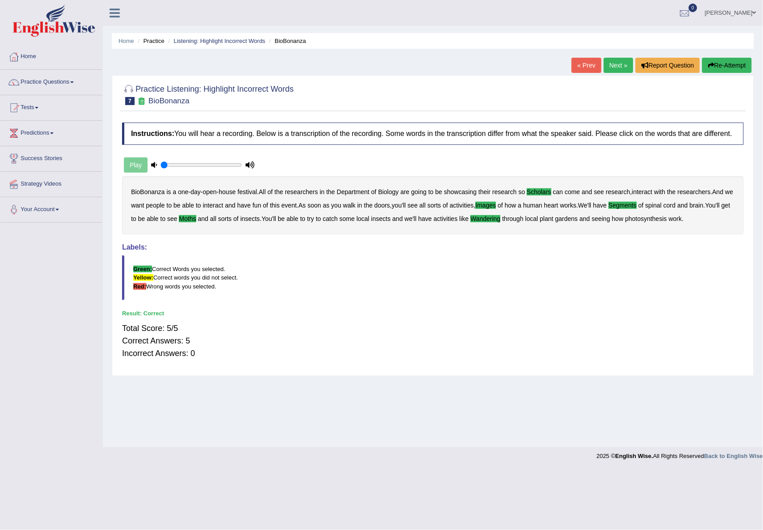
click at [621, 64] on link "Next »" at bounding box center [619, 65] width 30 height 15
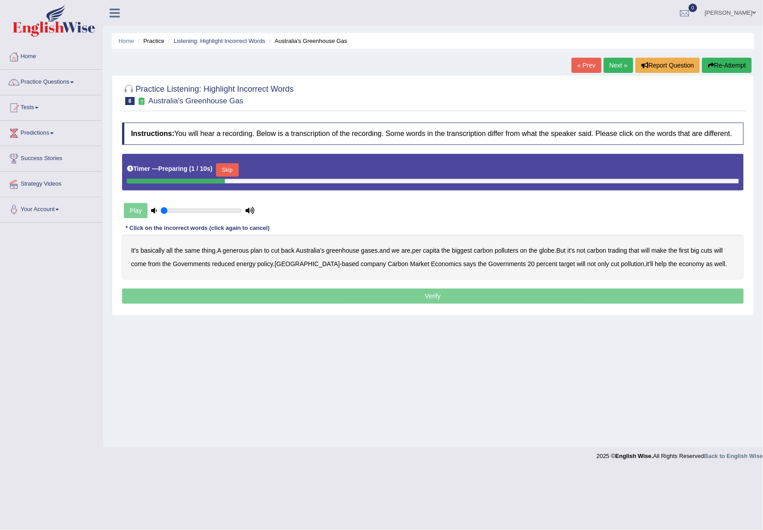
click at [233, 167] on button "Skip" at bounding box center [227, 169] width 22 height 13
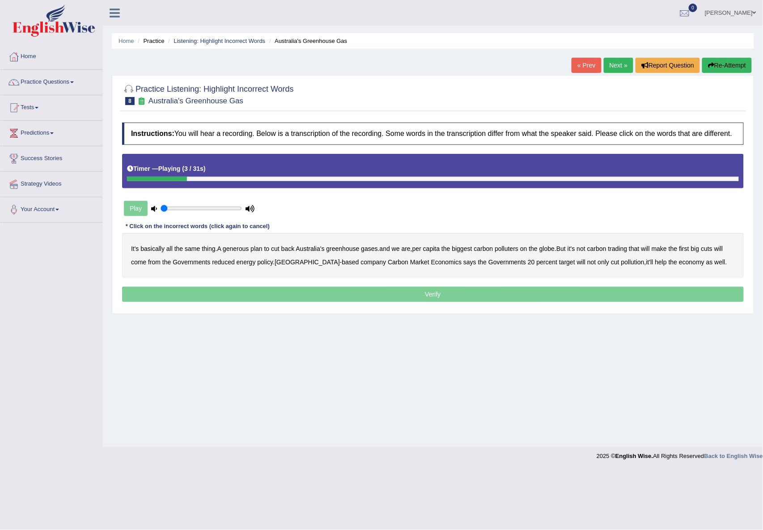
click at [233, 249] on b "generous" at bounding box center [236, 248] width 26 height 7
click at [552, 247] on b "globe" at bounding box center [546, 248] width 15 height 7
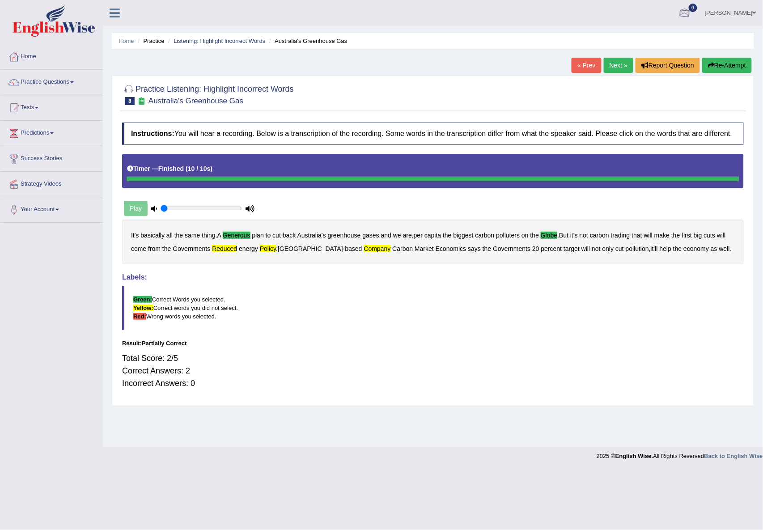
click at [723, 68] on button "Re-Attempt" at bounding box center [727, 65] width 50 height 15
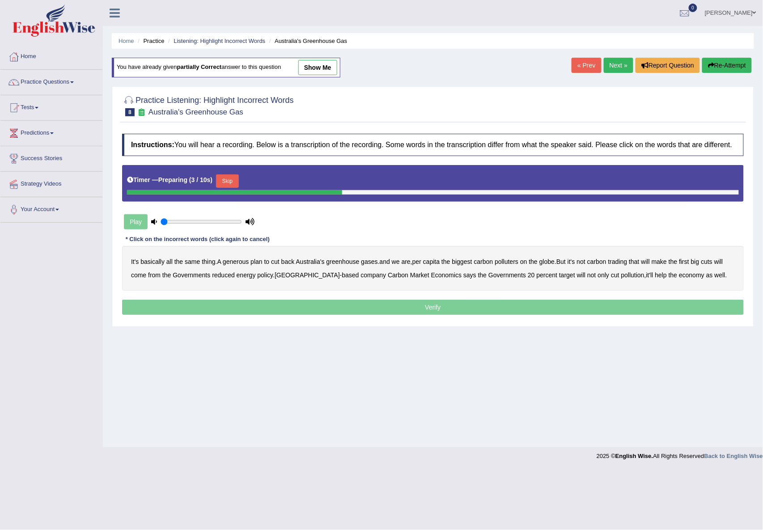
click at [228, 173] on div "Timer — Preparing ( 3 / 10s ) Skip" at bounding box center [433, 181] width 612 height 18
click at [229, 181] on button "Skip" at bounding box center [227, 180] width 22 height 13
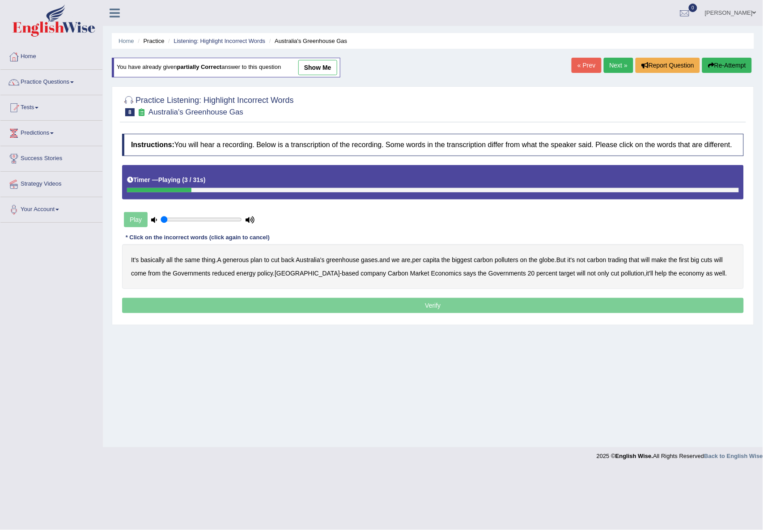
click at [244, 262] on b "generous" at bounding box center [236, 259] width 26 height 7
click at [553, 260] on b "globe" at bounding box center [546, 259] width 15 height 7
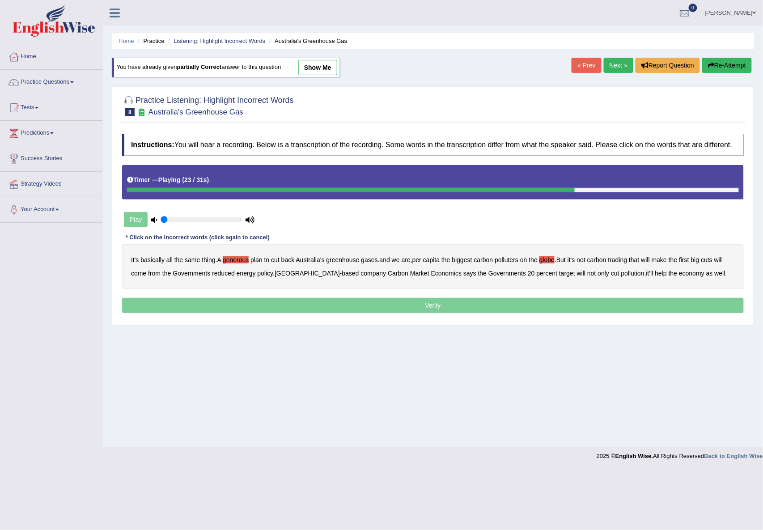
click at [431, 272] on b "Economics" at bounding box center [446, 273] width 30 height 7
click at [724, 58] on button "Re-Attempt" at bounding box center [727, 65] width 50 height 15
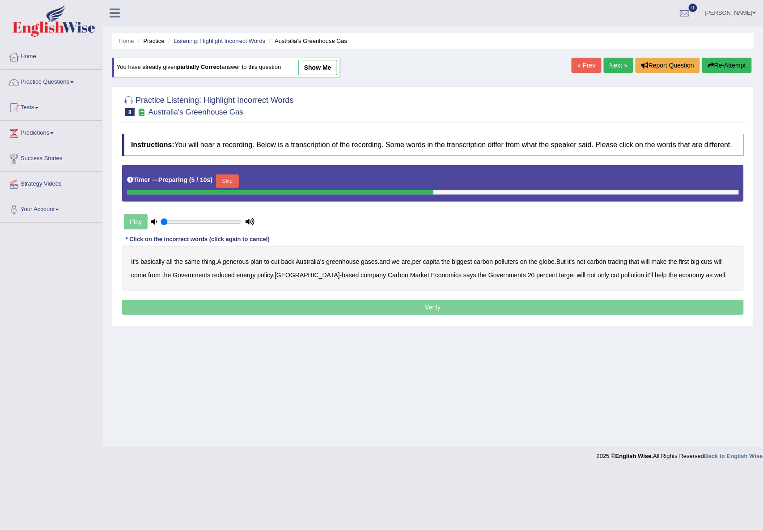
click at [222, 180] on button "Skip" at bounding box center [227, 180] width 22 height 13
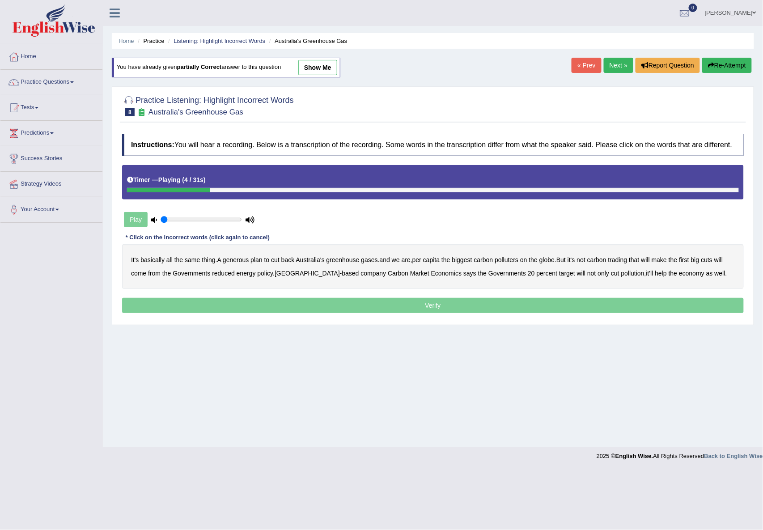
click at [240, 256] on div "It's basically all the same thing . A generous plan to cut back Australia's gre…" at bounding box center [433, 266] width 622 height 45
click at [238, 261] on b "generous" at bounding box center [236, 259] width 26 height 7
click at [551, 259] on b "globe" at bounding box center [546, 259] width 15 height 7
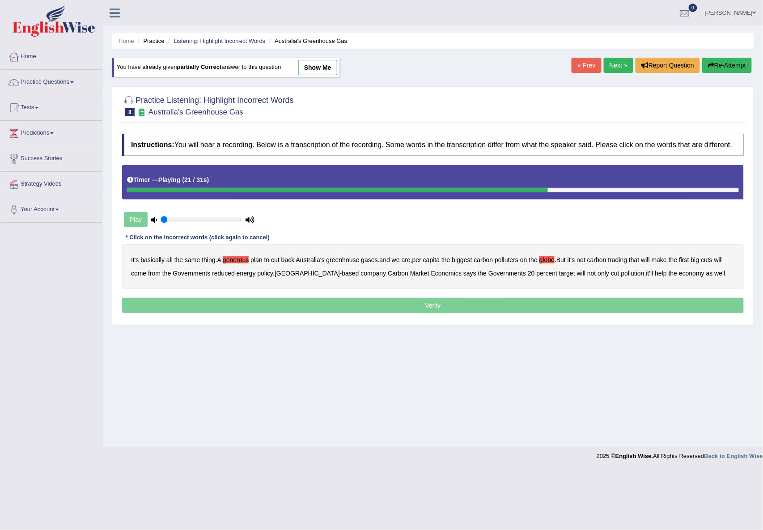
click at [219, 276] on b "reduced" at bounding box center [223, 273] width 23 height 7
click at [267, 276] on b "policy" at bounding box center [266, 273] width 16 height 7
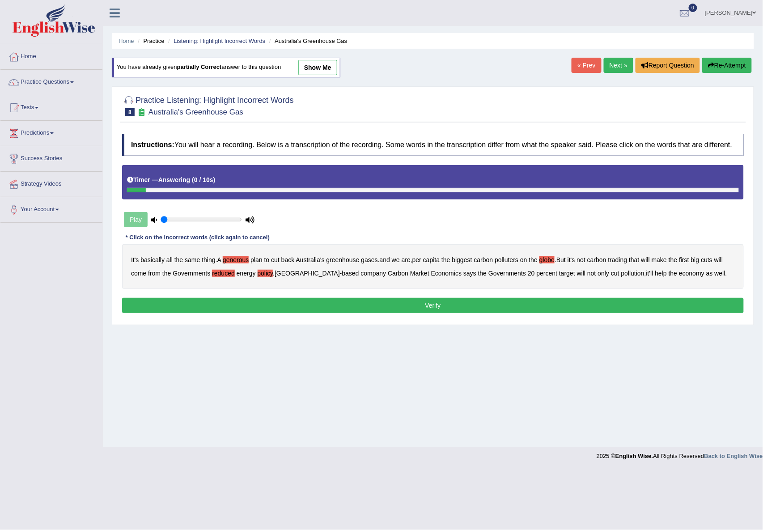
click at [510, 313] on button "Verify" at bounding box center [433, 305] width 622 height 15
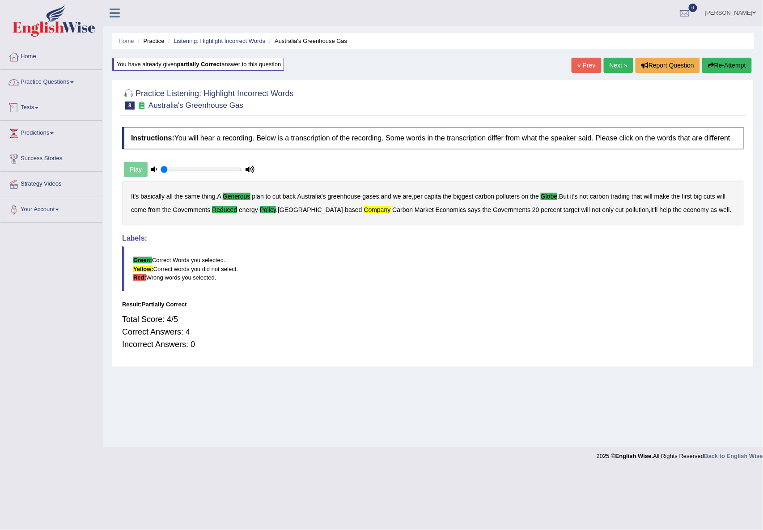
click at [40, 81] on link "Practice Questions" at bounding box center [51, 81] width 102 height 22
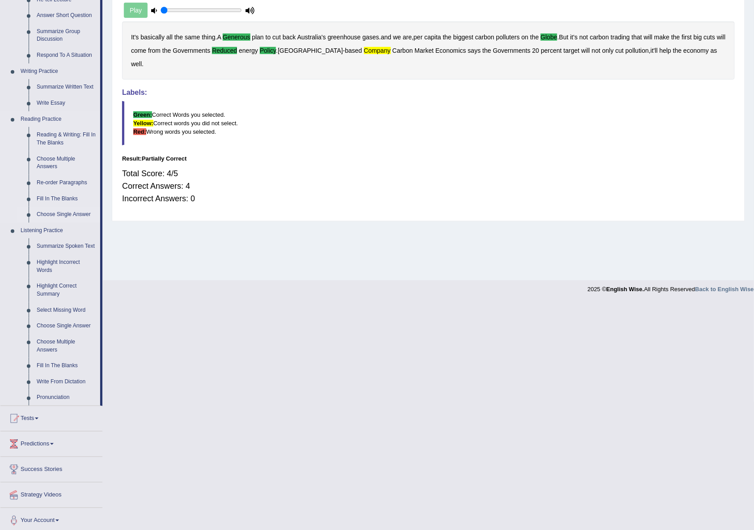
scroll to position [172, 0]
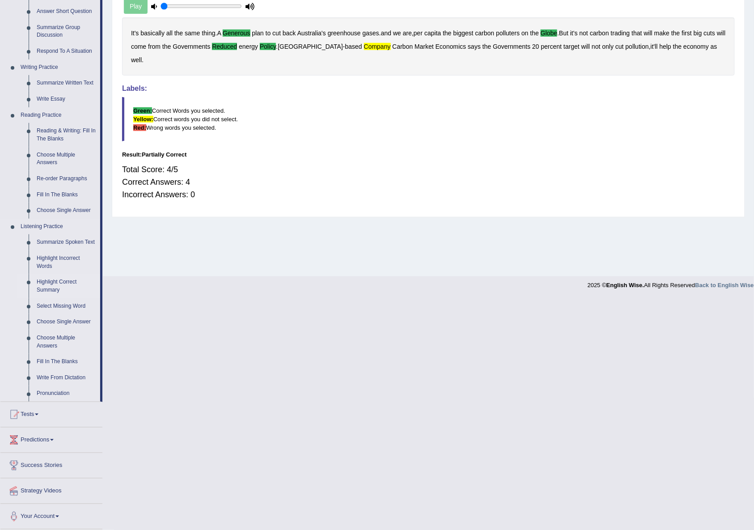
click at [54, 284] on link "Highlight Correct Summary" at bounding box center [67, 286] width 68 height 24
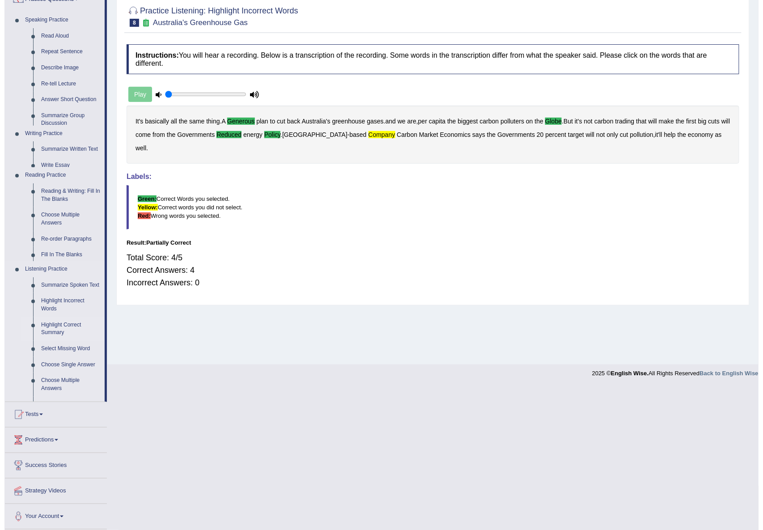
scroll to position [0, 0]
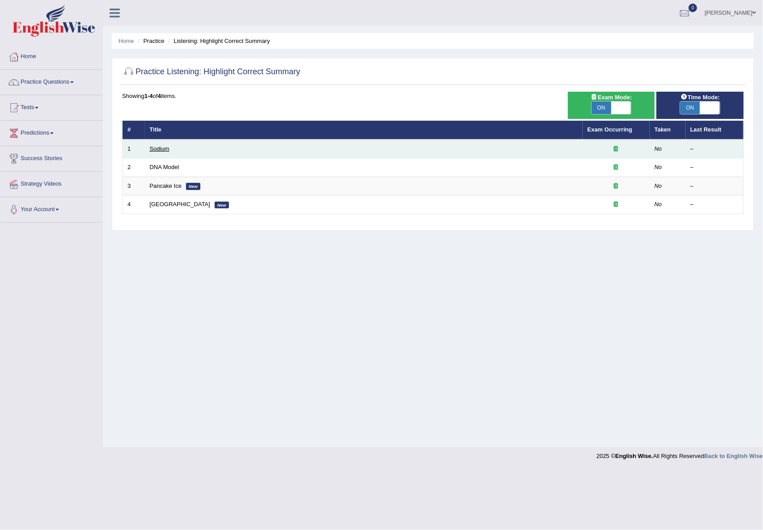
click at [152, 148] on link "Sodium" at bounding box center [160, 148] width 20 height 7
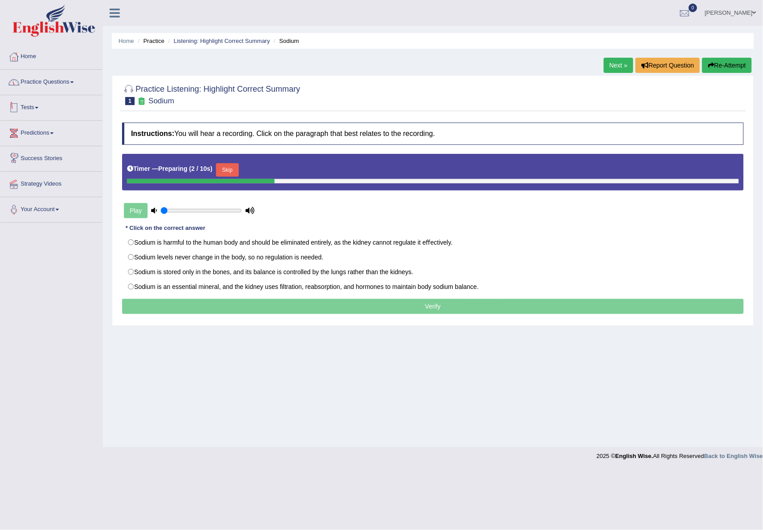
click at [34, 84] on link "Practice Questions" at bounding box center [51, 81] width 102 height 22
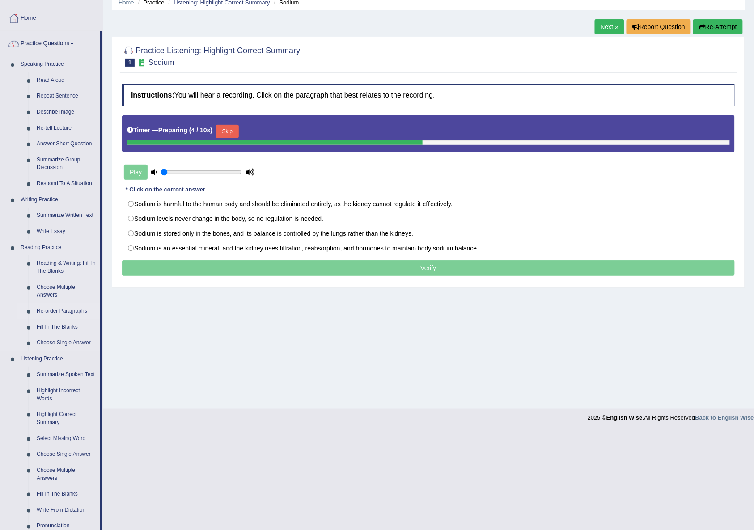
scroll to position [59, 0]
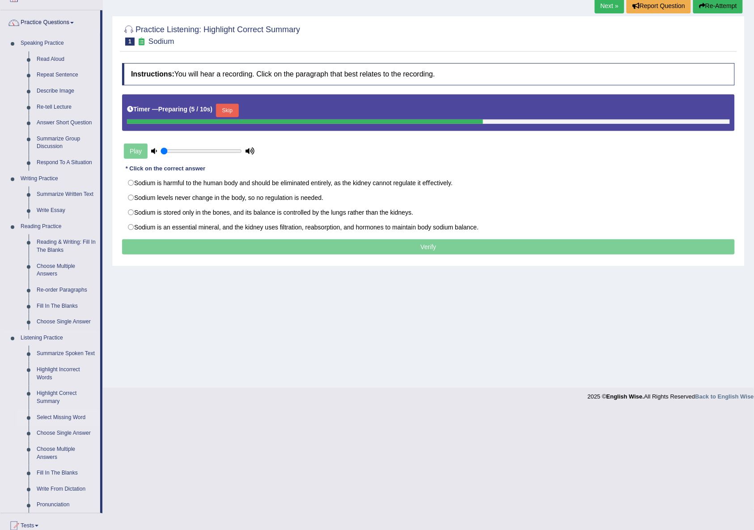
click at [53, 416] on link "Select Missing Word" at bounding box center [67, 418] width 68 height 16
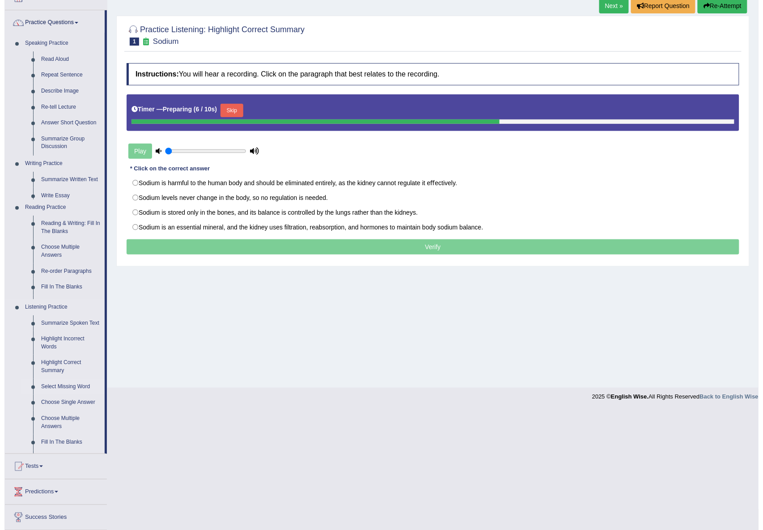
scroll to position [0, 0]
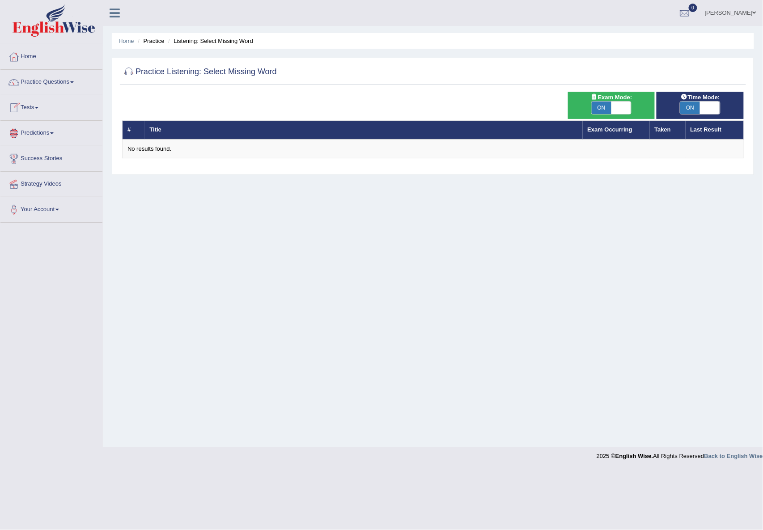
click at [618, 102] on span at bounding box center [621, 108] width 20 height 13
checkbox input "false"
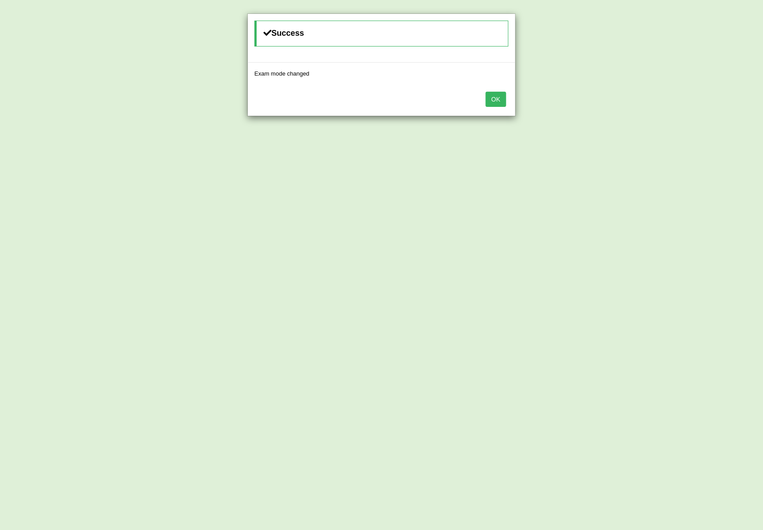
click at [494, 100] on button "OK" at bounding box center [496, 99] width 21 height 15
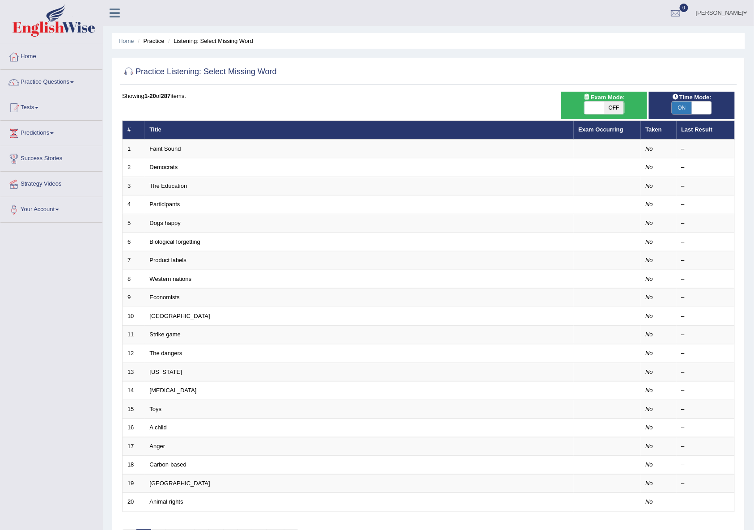
click at [169, 145] on link "Faint Sound" at bounding box center [165, 148] width 31 height 7
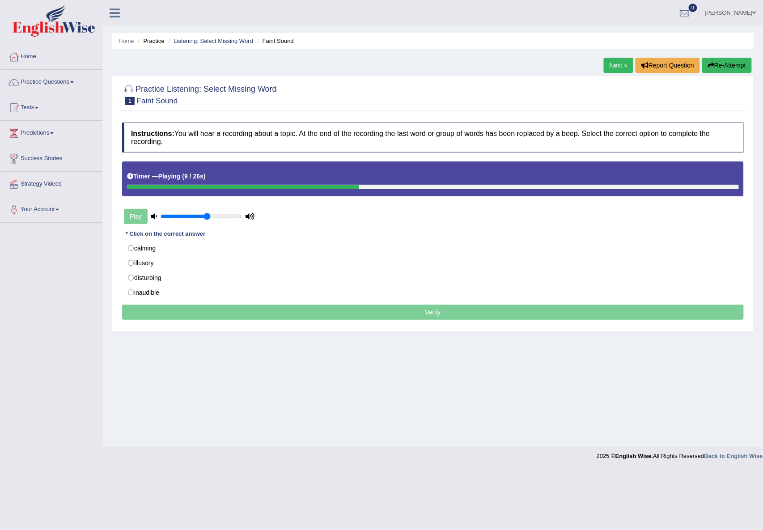
drag, startPoint x: 182, startPoint y: 216, endPoint x: 208, endPoint y: 215, distance: 25.9
type input "0.6"
click at [208, 215] on input "range" at bounding box center [201, 216] width 81 height 7
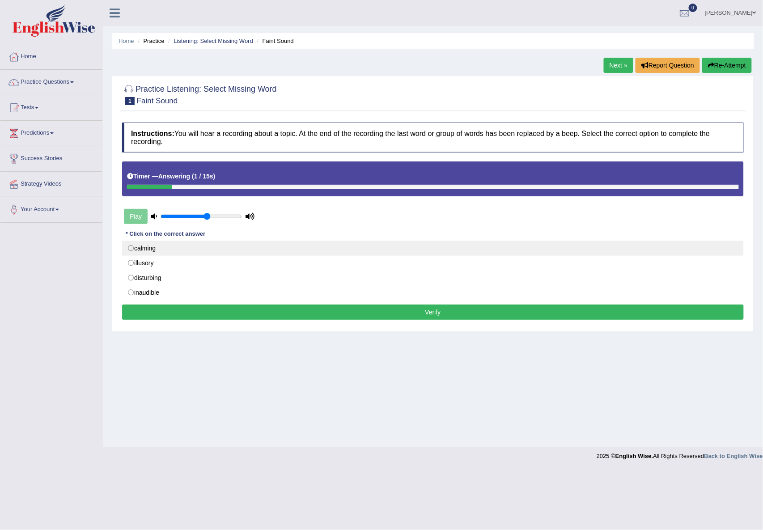
click at [153, 250] on label "calming" at bounding box center [433, 248] width 622 height 15
radio input "true"
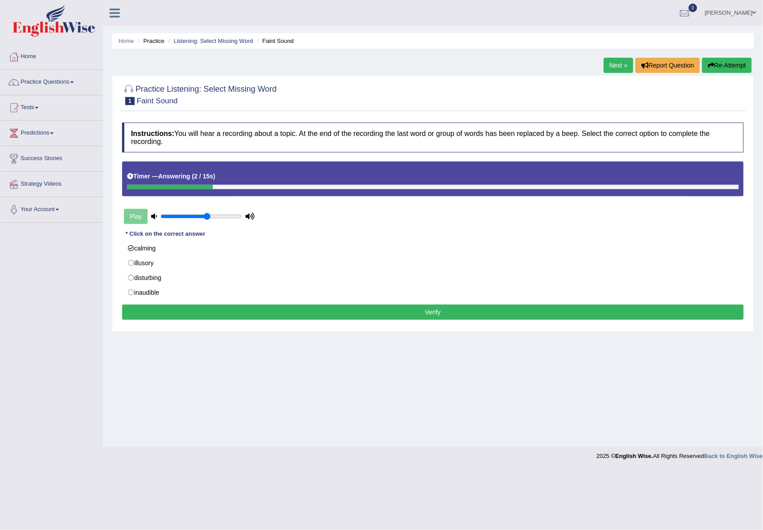
click at [162, 311] on button "Verify" at bounding box center [433, 312] width 622 height 15
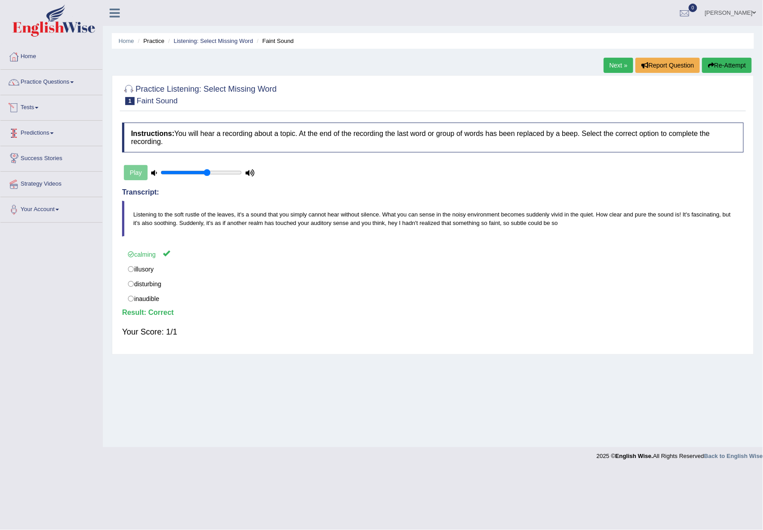
click at [36, 104] on link "Tests" at bounding box center [51, 106] width 102 height 22
click at [45, 77] on link "Practice Questions" at bounding box center [51, 81] width 102 height 22
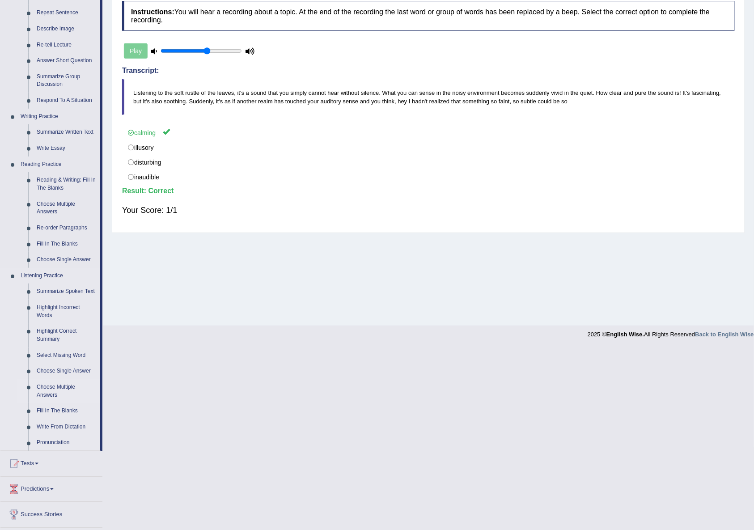
scroll to position [172, 0]
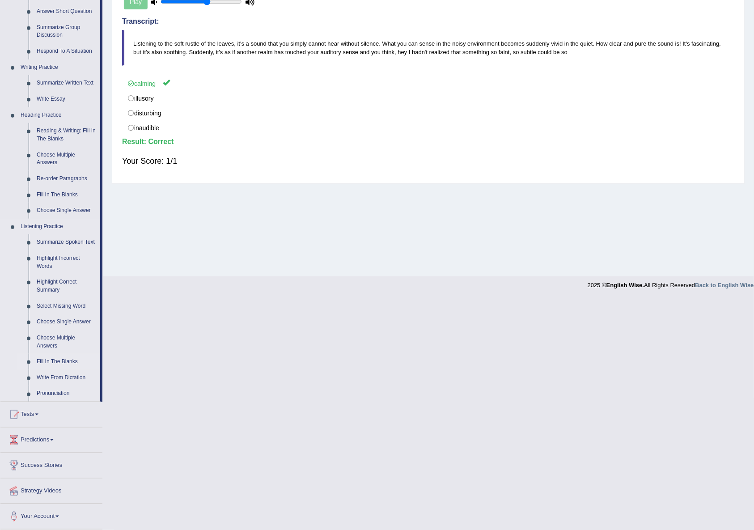
click at [59, 355] on link "Fill In The Blanks" at bounding box center [67, 362] width 68 height 16
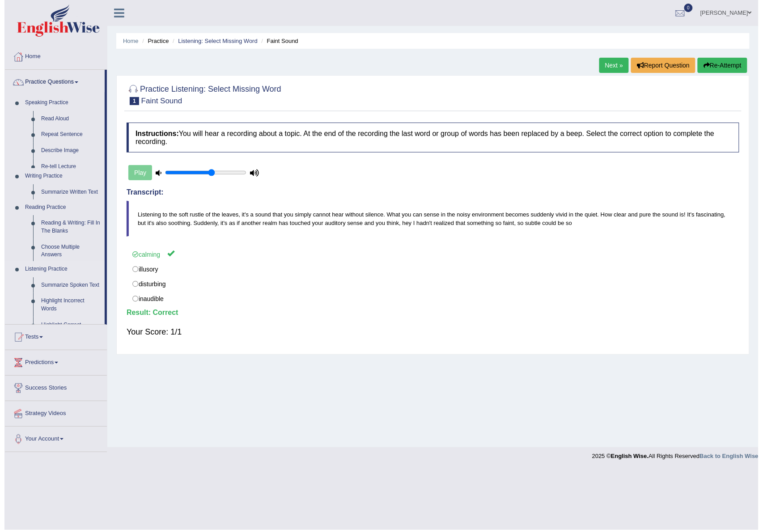
scroll to position [0, 0]
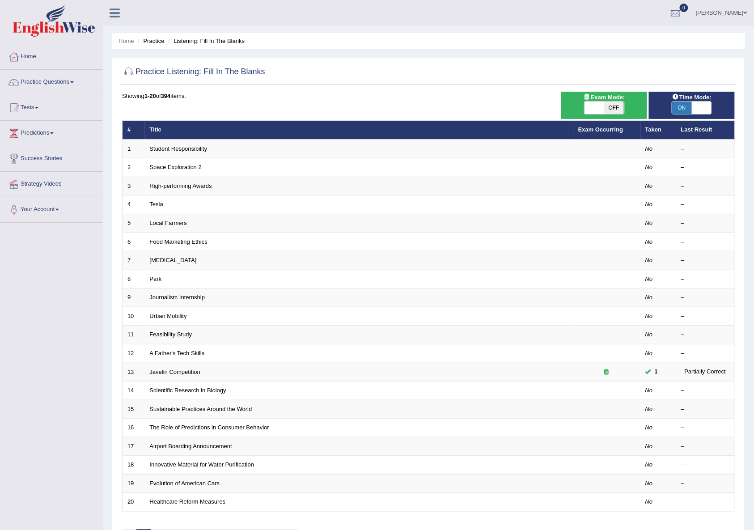
click at [607, 102] on span "OFF" at bounding box center [614, 108] width 20 height 13
checkbox input "true"
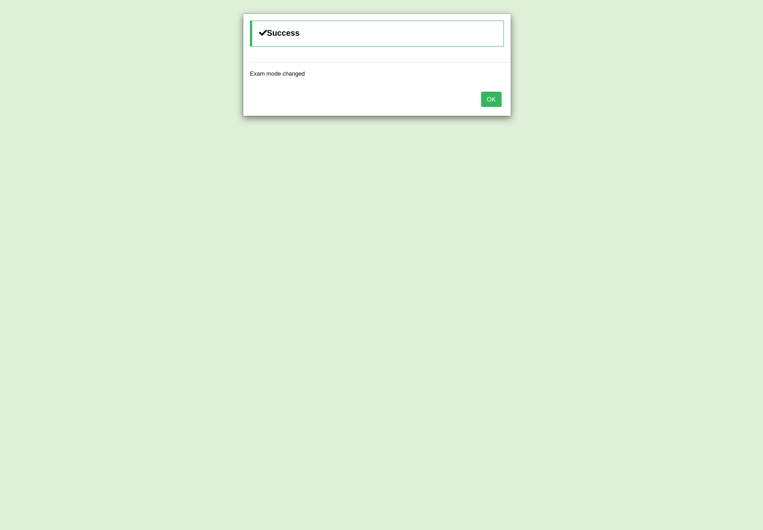
click at [494, 102] on button "OK" at bounding box center [491, 99] width 21 height 15
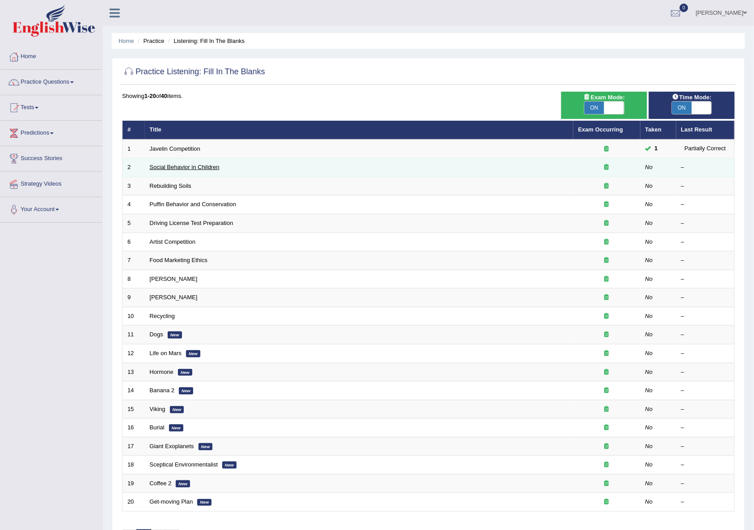
click at [195, 170] on link "Social Behavior in Children" at bounding box center [185, 167] width 70 height 7
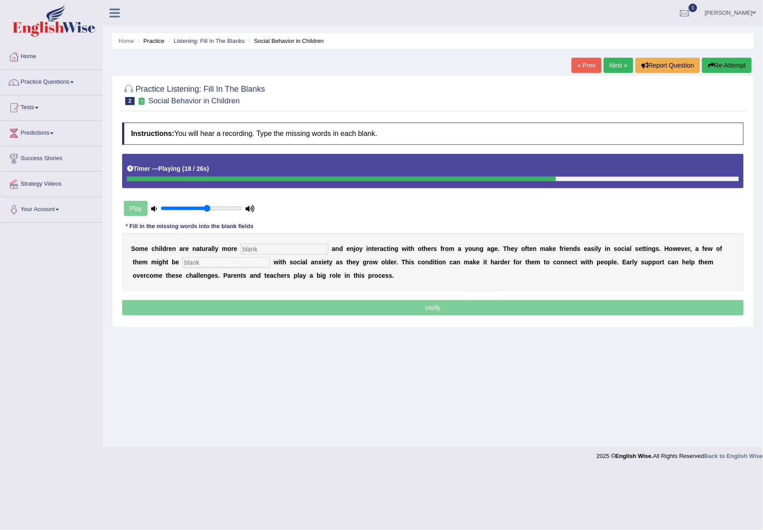
click at [273, 243] on div "S o m e c h i l d r e n a r e n a t u r a l l y m o r e a n d e n j o y i n t e…" at bounding box center [433, 262] width 622 height 58
click at [274, 251] on input "text" at bounding box center [285, 249] width 88 height 11
type input "sociable"
click at [229, 258] on input "text" at bounding box center [226, 262] width 88 height 11
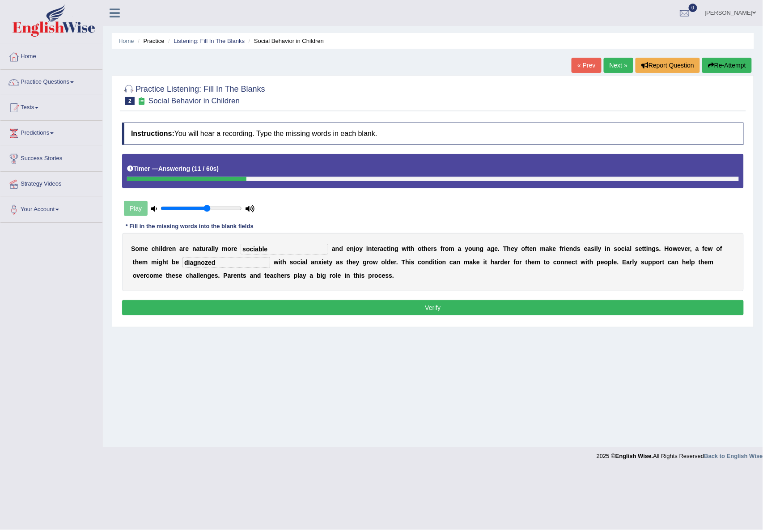
type input "diagnozed"
click at [284, 310] on button "Verify" at bounding box center [433, 307] width 622 height 15
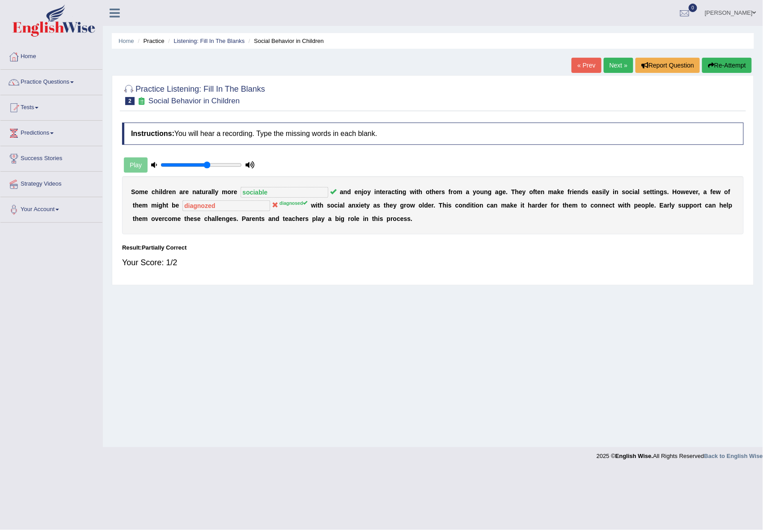
click at [621, 65] on link "Next »" at bounding box center [619, 65] width 30 height 15
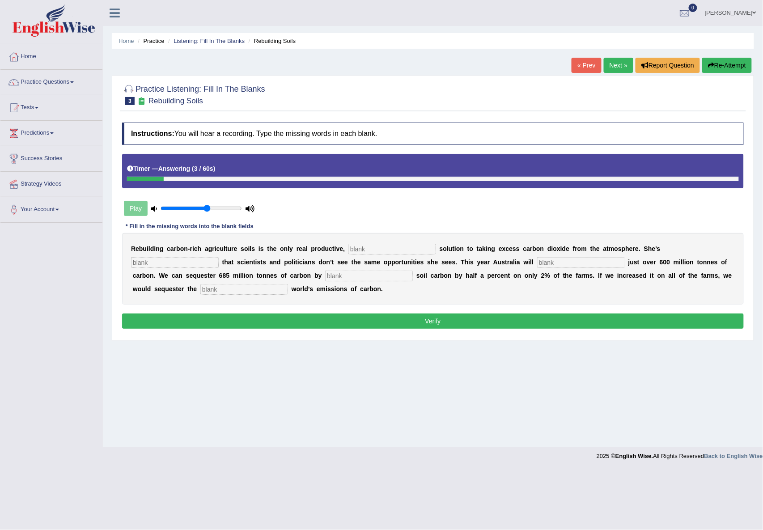
click at [162, 258] on input "text" at bounding box center [175, 262] width 88 height 11
type input "frustrated"
type input "admit"
type input "increasing"
type input "hole"
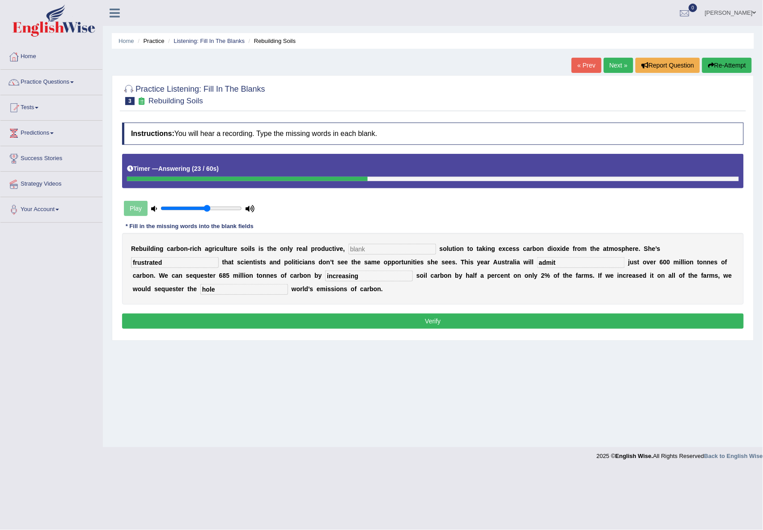
click at [373, 251] on input "text" at bounding box center [392, 249] width 88 height 11
type input "prelimit"
click at [368, 317] on button "Verify" at bounding box center [433, 321] width 622 height 15
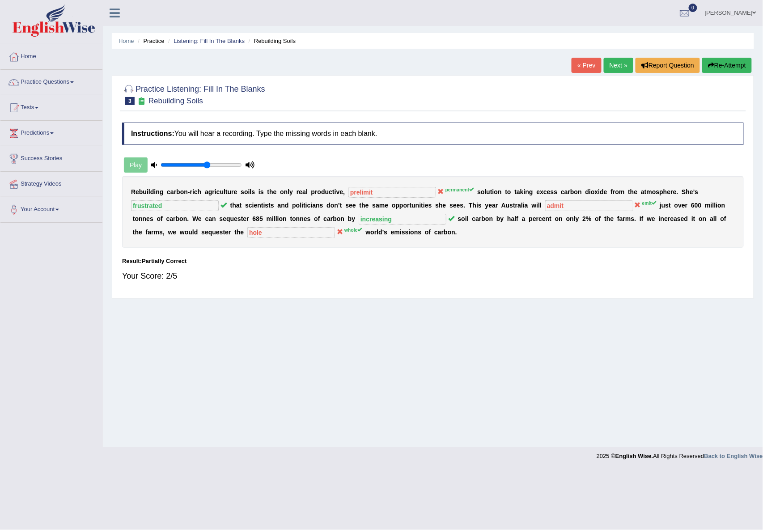
click at [623, 65] on link "Next »" at bounding box center [619, 65] width 30 height 15
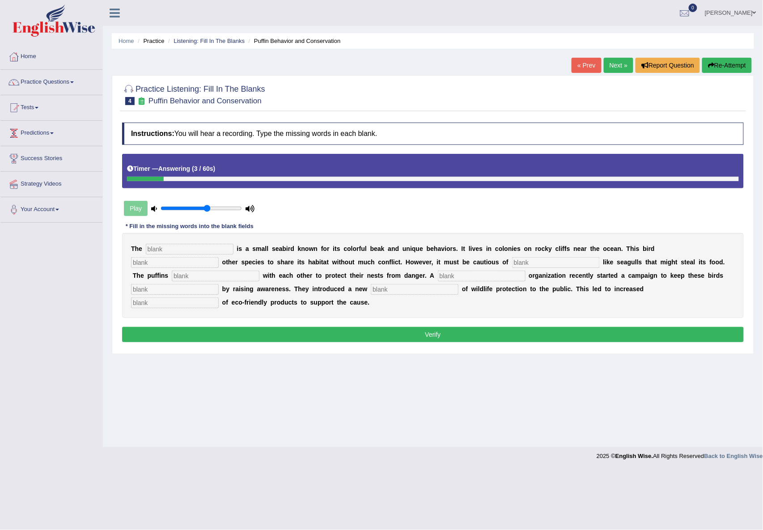
click at [171, 243] on div "T h e i s a s m a l l s e a b i r d k n o w n f o r i t s c o l o r f u l b e a…" at bounding box center [433, 275] width 622 height 85
click at [162, 254] on input "text" at bounding box center [190, 249] width 88 height 11
type input "puffin"
click at [162, 259] on input "text" at bounding box center [175, 262] width 88 height 11
click at [160, 261] on input "text" at bounding box center [175, 262] width 88 height 11
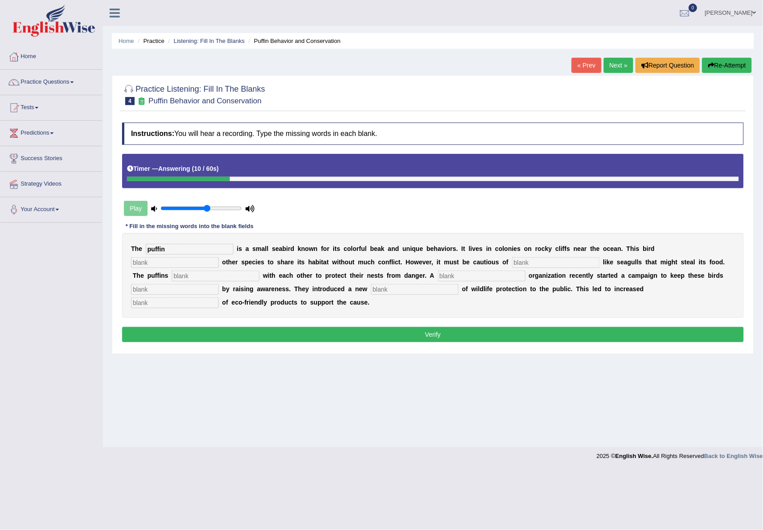
click at [158, 263] on input "text" at bounding box center [175, 262] width 88 height 11
type input "allows"
click at [547, 263] on input "text" at bounding box center [556, 262] width 88 height 11
type input "colavorate"
click at [203, 276] on input "text" at bounding box center [216, 276] width 88 height 11
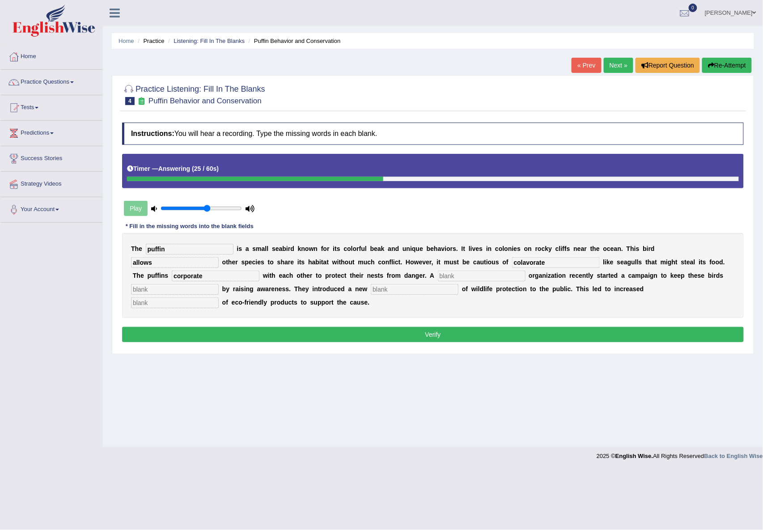
type input "corporate"
click at [505, 274] on input "text" at bounding box center [482, 276] width 88 height 11
type input "safe"
click at [144, 287] on input "text" at bounding box center [175, 289] width 88 height 11
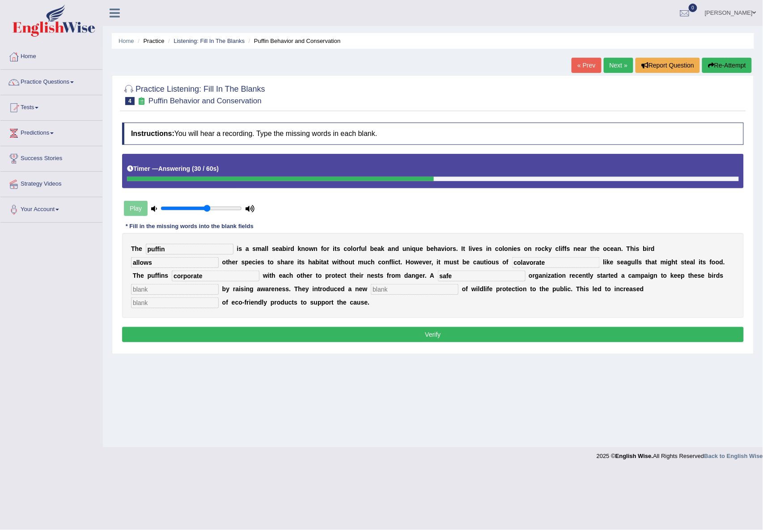
click at [142, 292] on input "text" at bounding box center [175, 289] width 88 height 11
type input "conception"
click at [143, 303] on input "text" at bounding box center [175, 302] width 88 height 11
type input "consuption"
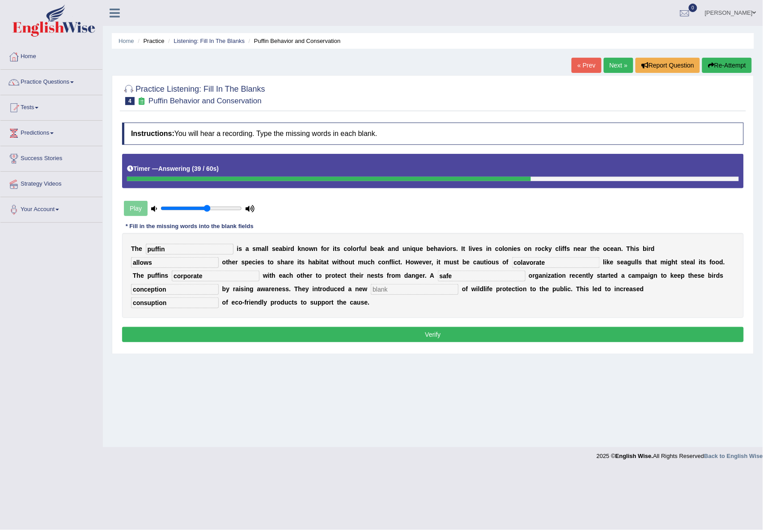
click at [534, 263] on input "colavorate" at bounding box center [556, 262] width 88 height 11
click at [553, 261] on input "colavorate" at bounding box center [556, 262] width 88 height 11
click at [532, 267] on input "colavorate" at bounding box center [556, 262] width 88 height 11
click at [521, 264] on input "colaborate" at bounding box center [556, 262] width 88 height 11
type input "colaborate"
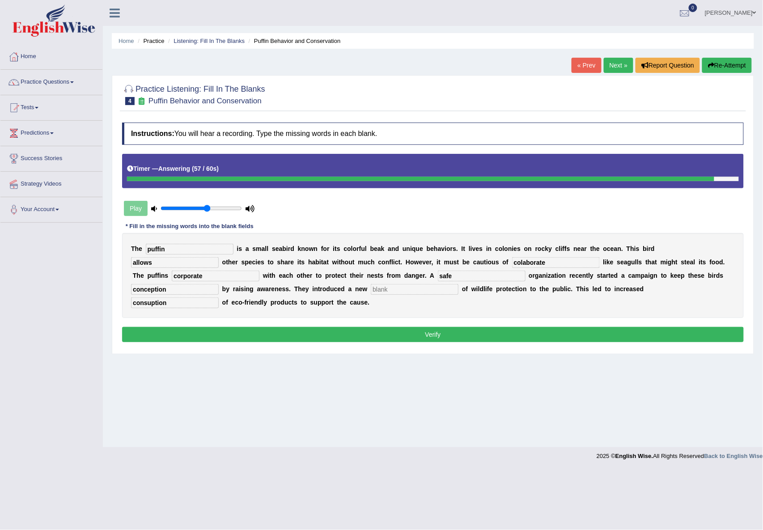
click at [506, 331] on button "Verify" at bounding box center [433, 334] width 622 height 15
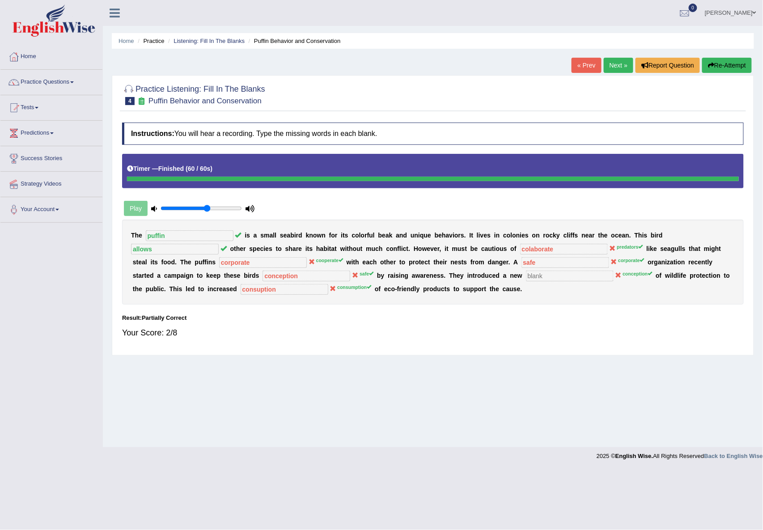
click at [729, 68] on button "Re-Attempt" at bounding box center [727, 65] width 50 height 15
